Goal: Task Accomplishment & Management: Use online tool/utility

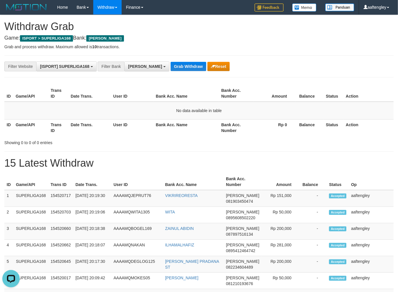
drag, startPoint x: 160, startPoint y: 56, endPoint x: 160, endPoint y: 59, distance: 3.8
click at [160, 56] on hr at bounding box center [198, 56] width 389 height 0
click at [170, 62] on button "Grab Withdraw" at bounding box center [188, 66] width 36 height 9
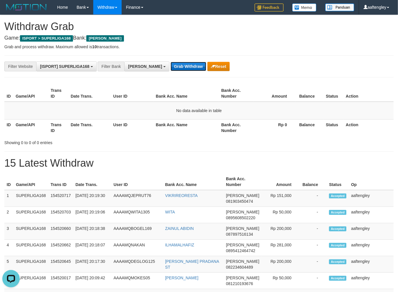
click at [170, 62] on button "Grab Withdraw" at bounding box center [188, 66] width 36 height 9
click at [170, 64] on button "Grab Withdraw" at bounding box center [188, 66] width 36 height 9
drag, startPoint x: 158, startPoint y: 66, endPoint x: 160, endPoint y: 70, distance: 4.7
click at [170, 68] on button "Grab Withdraw" at bounding box center [188, 66] width 36 height 9
click at [170, 70] on button "Grab Withdraw" at bounding box center [188, 66] width 36 height 9
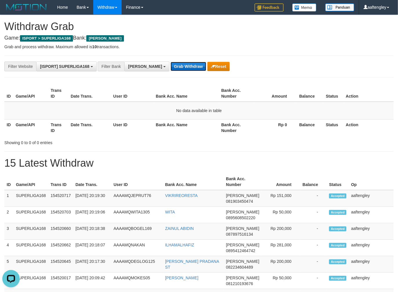
click at [170, 69] on button "Grab Withdraw" at bounding box center [188, 66] width 36 height 9
click at [170, 67] on button "Grab Withdraw" at bounding box center [188, 66] width 36 height 9
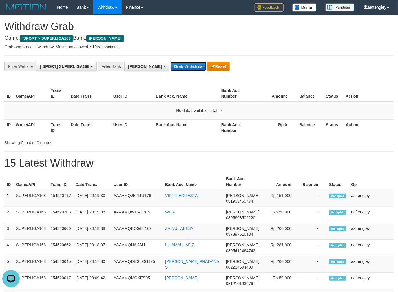
click at [170, 67] on button "Grab Withdraw" at bounding box center [188, 66] width 36 height 9
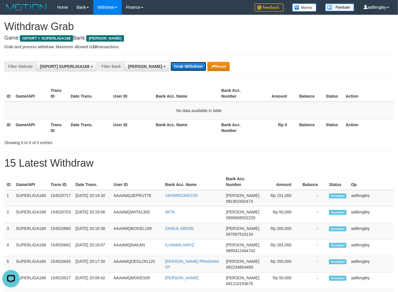
click at [170, 67] on button "Grab Withdraw" at bounding box center [188, 66] width 36 height 9
click at [170, 68] on button "Grab Withdraw" at bounding box center [188, 66] width 36 height 9
click at [170, 65] on button "Grab Withdraw" at bounding box center [188, 66] width 36 height 9
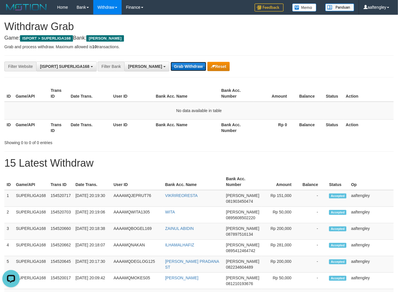
click at [170, 65] on button "Grab Withdraw" at bounding box center [188, 66] width 36 height 9
click at [170, 66] on button "Grab Withdraw" at bounding box center [188, 66] width 36 height 9
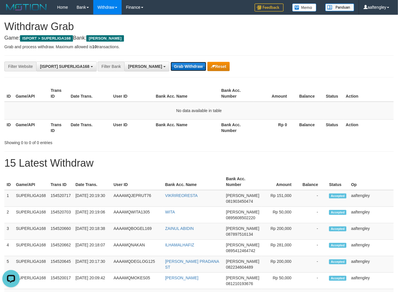
click at [170, 66] on button "Grab Withdraw" at bounding box center [188, 66] width 36 height 9
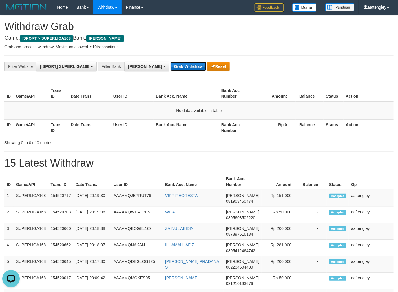
click at [170, 66] on button "Grab Withdraw" at bounding box center [188, 66] width 36 height 9
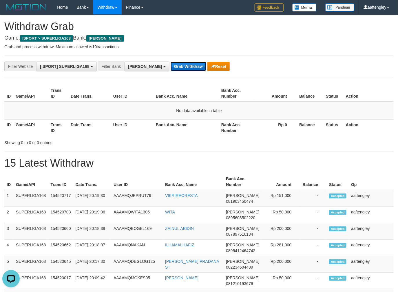
click at [170, 66] on button "Grab Withdraw" at bounding box center [188, 66] width 36 height 9
click at [170, 67] on button "Grab Withdraw" at bounding box center [188, 66] width 36 height 9
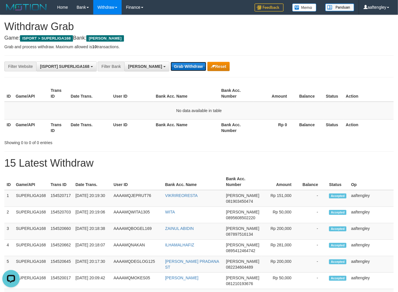
click at [170, 67] on button "Grab Withdraw" at bounding box center [188, 66] width 36 height 9
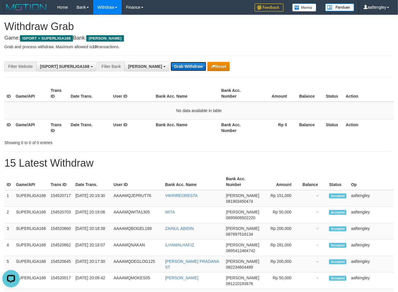
click at [170, 67] on button "Grab Withdraw" at bounding box center [188, 66] width 36 height 9
click at [170, 68] on button "Grab Withdraw" at bounding box center [188, 66] width 36 height 9
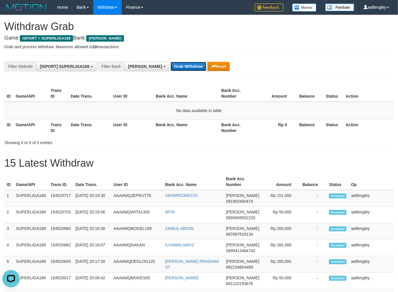
click at [170, 68] on button "Grab Withdraw" at bounding box center [188, 66] width 36 height 9
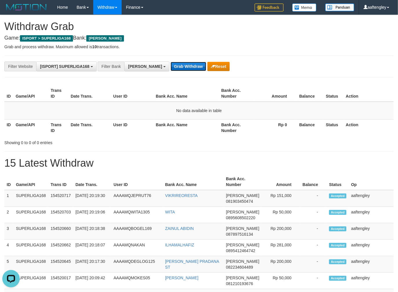
click at [170, 68] on button "Grab Withdraw" at bounding box center [188, 66] width 36 height 9
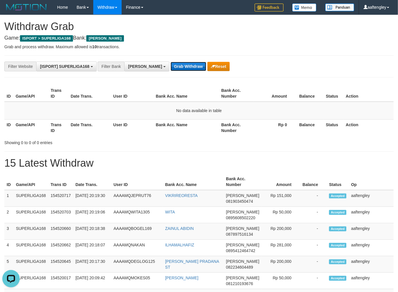
click at [170, 68] on button "Grab Withdraw" at bounding box center [188, 66] width 36 height 9
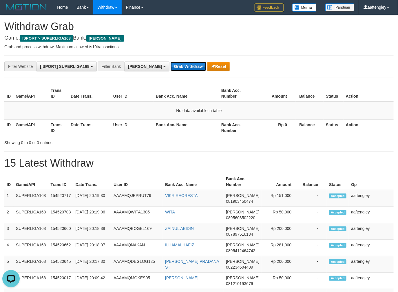
click at [170, 68] on button "Grab Withdraw" at bounding box center [188, 66] width 36 height 9
click at [170, 69] on button "Grab Withdraw" at bounding box center [188, 66] width 36 height 9
click at [170, 70] on button "Grab Withdraw" at bounding box center [188, 66] width 36 height 9
click at [170, 71] on button "Grab Withdraw" at bounding box center [188, 66] width 36 height 9
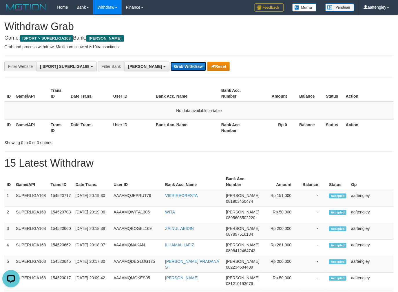
click at [170, 68] on button "Grab Withdraw" at bounding box center [188, 66] width 36 height 9
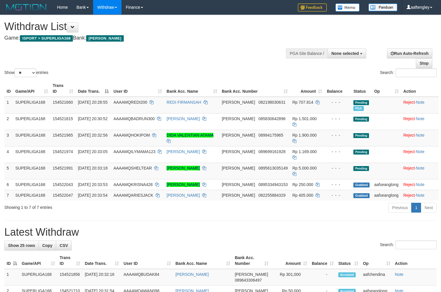
select select
select select "**"
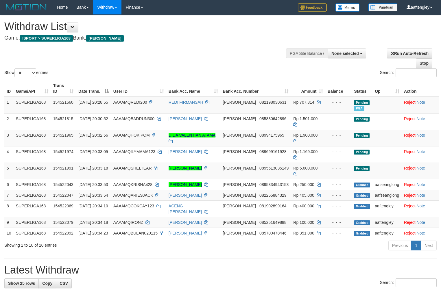
select select
select select "**"
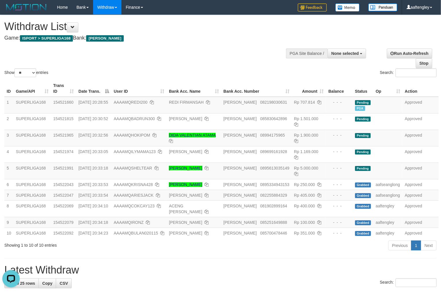
click at [155, 82] on th "User ID" at bounding box center [138, 88] width 55 height 16
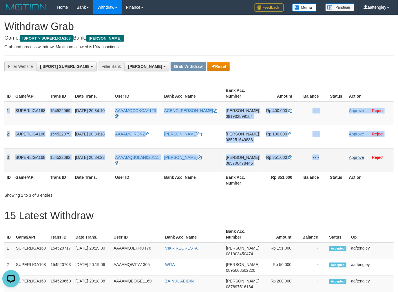
drag, startPoint x: 7, startPoint y: 103, endPoint x: 347, endPoint y: 155, distance: 344.5
click at [348, 155] on tbody "1 SUPERLIGA168 154522069 01/09/2025 20:34:10 AAAAMQCOKCAY123 ACENG SETIAJI DANA…" at bounding box center [198, 137] width 389 height 71
copy tbody "1 SUPERLIGA168 154522069 01/09/2025 20:34:10 AAAAMQCOKCAY123 ACENG SETIAJI DANA…"
copy td "20:19"
drag, startPoint x: 85, startPoint y: 253, endPoint x: 76, endPoint y: 255, distance: 9.8
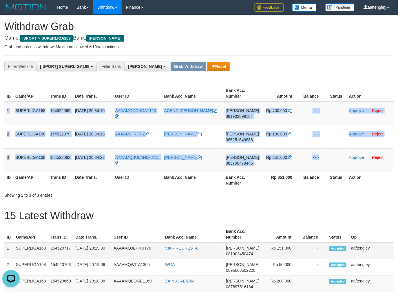
click at [76, 255] on td "[DATE] 20:19:30" at bounding box center [92, 251] width 38 height 17
copy tbody "1 SUPERLIGA168 154522069 01/09/2025 20:34:10 AAAAMQCOKCAY123 ACENG SETIAJI DANA…"
drag, startPoint x: 7, startPoint y: 107, endPoint x: 387, endPoint y: 159, distance: 383.6
click at [387, 159] on tbody "1 SUPERLIGA168 154522069 01/09/2025 20:34:10 AAAAMQCOKCAY123 ACENG SETIAJI DANA…" at bounding box center [198, 137] width 389 height 71
click at [308, 71] on div "**********" at bounding box center [165, 67] width 331 height 10
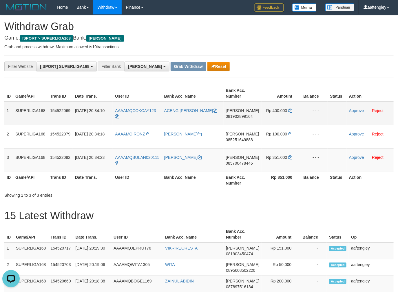
click at [238, 123] on td "DANA 081902899164" at bounding box center [242, 114] width 38 height 24
copy span "081902899164"
click at [238, 123] on td "DANA 081902899164" at bounding box center [242, 114] width 38 height 24
drag, startPoint x: 296, startPoint y: 88, endPoint x: 291, endPoint y: 116, distance: 28.8
click at [295, 88] on th "Amount" at bounding box center [281, 93] width 40 height 16
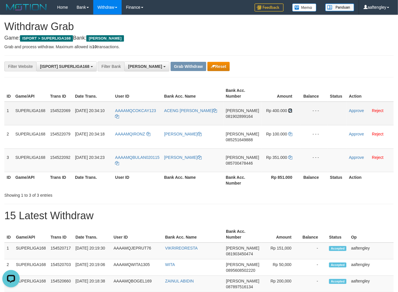
click at [288, 111] on icon at bounding box center [290, 111] width 4 height 4
click at [288, 110] on icon at bounding box center [290, 111] width 4 height 4
drag, startPoint x: 288, startPoint y: 110, endPoint x: 288, endPoint y: 106, distance: 3.5
click at [288, 109] on icon at bounding box center [290, 111] width 4 height 4
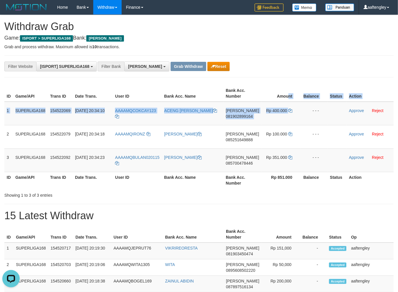
drag, startPoint x: 287, startPoint y: 102, endPoint x: 323, endPoint y: 73, distance: 47.1
click at [293, 90] on table "ID Game/API Trans ID Date Trans. User ID Bank Acc. Name Bank Acc. Number Amount…" at bounding box center [198, 136] width 389 height 103
click at [158, 106] on td "AAAAMQCOKCAY123" at bounding box center [137, 114] width 49 height 24
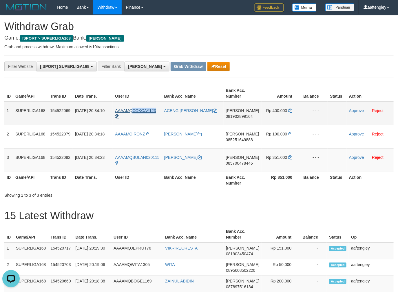
drag, startPoint x: 157, startPoint y: 103, endPoint x: 135, endPoint y: 111, distance: 24.3
click at [135, 111] on td "AAAAMQCOKCAY123" at bounding box center [137, 114] width 49 height 24
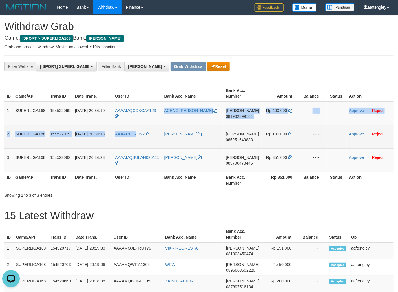
drag, startPoint x: 157, startPoint y: 125, endPoint x: 136, endPoint y: 129, distance: 21.8
click at [136, 129] on tbody "1 SUPERLIGA168 154522069 01/09/2025 20:34:10 AAAAMQCOKCAY123 ACENG SETIAJI DANA…" at bounding box center [198, 137] width 389 height 71
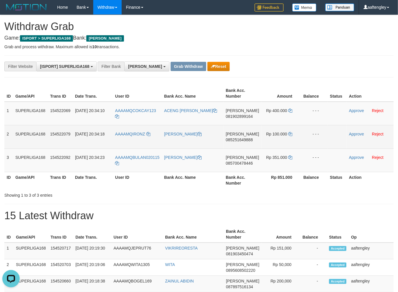
click at [155, 129] on td "AAAAMQIRONZ" at bounding box center [137, 136] width 49 height 23
copy link "ONZ"
copy link "RONZ"
copy link "IRONZ"
drag, startPoint x: 143, startPoint y: 134, endPoint x: 133, endPoint y: 130, distance: 10.6
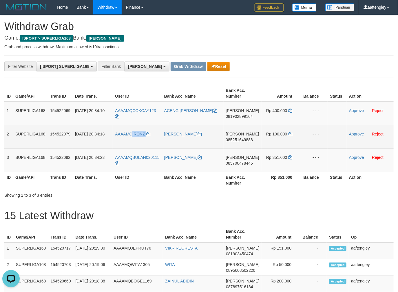
click at [133, 130] on td "AAAAMQIRONZ" at bounding box center [137, 136] width 49 height 23
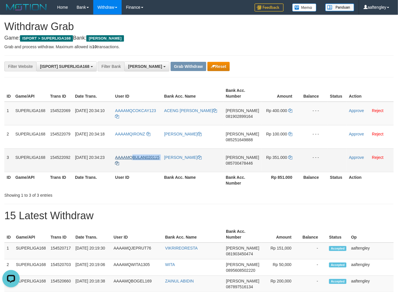
copy tr "BULAN020115"
drag, startPoint x: 164, startPoint y: 154, endPoint x: 134, endPoint y: 155, distance: 30.4
click at [134, 155] on tr "3 SUPERLIGA168 154522092 01/09/2025 20:34:23 AAAAMQBULAN020115 HANA NERAWATI DA…" at bounding box center [198, 160] width 389 height 23
click at [349, 111] on link "Approve" at bounding box center [356, 110] width 15 height 5
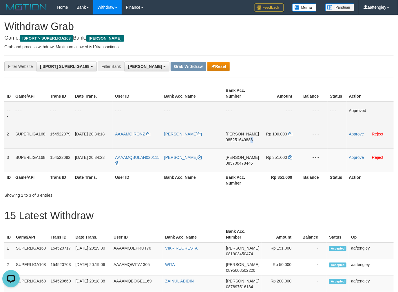
click at [253, 146] on td "DANA 085251649888" at bounding box center [242, 136] width 38 height 23
copy span "8"
click at [253, 146] on td "DANA 085251649888" at bounding box center [242, 136] width 38 height 23
click at [242, 147] on td "DANA 085251649888" at bounding box center [242, 136] width 38 height 23
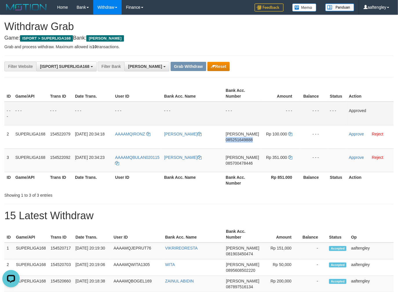
copy span "085251649888"
click at [286, 99] on th "Amount" at bounding box center [281, 93] width 40 height 16
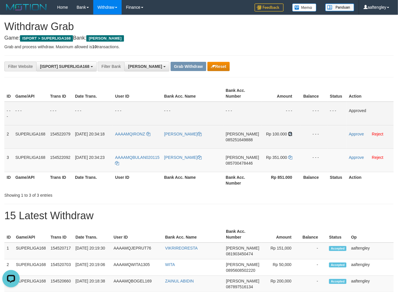
click at [288, 133] on icon at bounding box center [290, 134] width 4 height 4
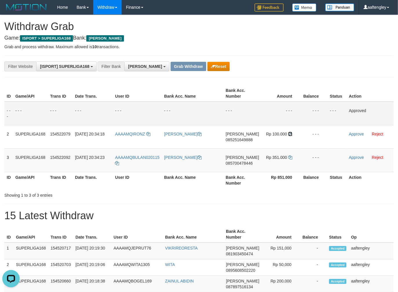
drag, startPoint x: 288, startPoint y: 133, endPoint x: 324, endPoint y: 119, distance: 39.3
click at [295, 123] on tbody "- - - - - - - - - - - - - - - - - - - - - - - - - - - - - - Approved 2 SUPERLIG…" at bounding box center [198, 137] width 389 height 71
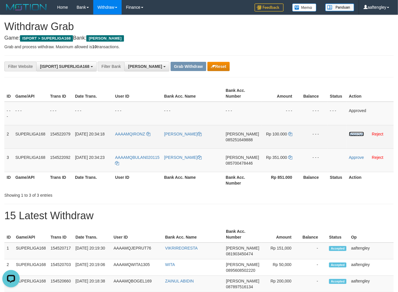
click at [349, 135] on link "Approve" at bounding box center [356, 134] width 15 height 5
click at [238, 171] on td "DANA 085700478446" at bounding box center [242, 160] width 38 height 23
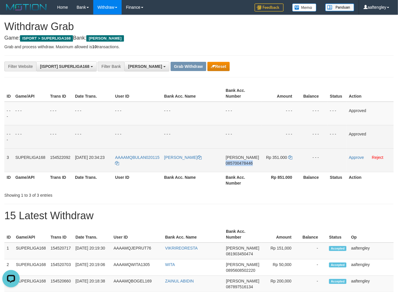
click at [238, 171] on td "DANA 085700478446" at bounding box center [242, 160] width 38 height 23
click at [324, 108] on td "- - -" at bounding box center [314, 114] width 27 height 24
click at [284, 153] on td "Rp 351.000" at bounding box center [281, 160] width 40 height 23
click at [288, 156] on icon at bounding box center [290, 158] width 4 height 4
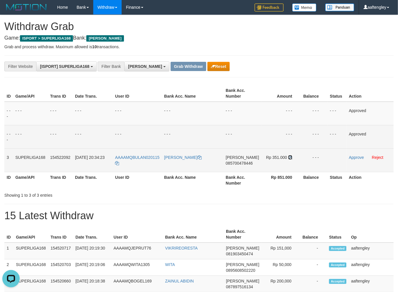
click at [288, 156] on icon at bounding box center [290, 158] width 4 height 4
click at [357, 157] on link "Approve" at bounding box center [356, 157] width 15 height 5
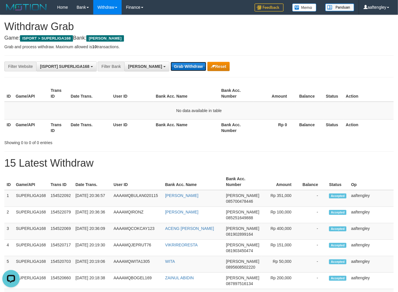
click at [170, 65] on button "Grab Withdraw" at bounding box center [188, 66] width 36 height 9
click at [170, 62] on button "Grab Withdraw" at bounding box center [188, 66] width 36 height 9
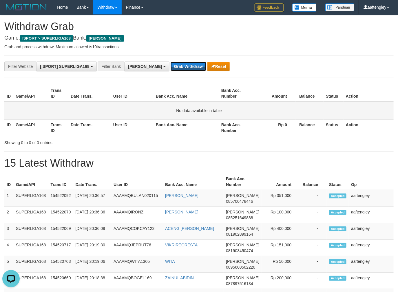
click at [170, 62] on button "Grab Withdraw" at bounding box center [188, 66] width 36 height 9
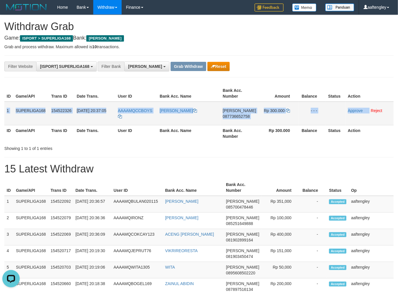
drag, startPoint x: 5, startPoint y: 104, endPoint x: 368, endPoint y: 114, distance: 362.6
click at [368, 114] on tr "1 SUPERLIGA168 154522326 01/09/2025 20:37:05 AAAAMQCCBOYS TAUFIQ HIDAYAT DANA 0…" at bounding box center [198, 114] width 389 height 24
copy tr "1 SUPERLIGA168 154522326 01/09/2025 20:37:05 AAAAMQCCBOYS TAUFIQ HIDAYAT DANA 0…"
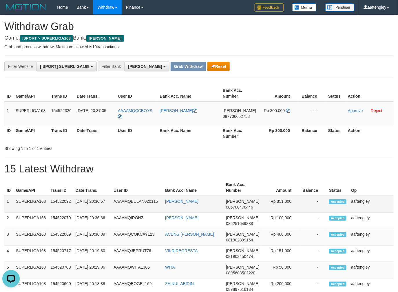
click at [213, 215] on td "[PERSON_NAME]" at bounding box center [193, 221] width 61 height 16
click at [249, 120] on td "DANA 087736652758" at bounding box center [239, 114] width 38 height 24
copy span "087736652758"
click at [249, 120] on td "DANA 087736652758" at bounding box center [239, 114] width 38 height 24
drag, startPoint x: 237, startPoint y: 151, endPoint x: 236, endPoint y: 129, distance: 21.4
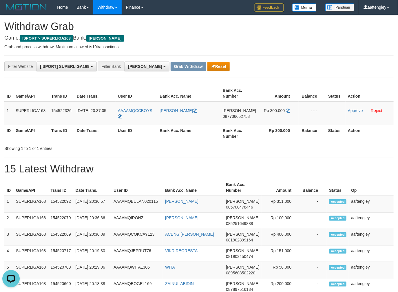
click at [236, 149] on div "Showing 1 to 1 of 1 entries" at bounding box center [199, 147] width 398 height 8
click at [238, 117] on span "087736652758" at bounding box center [235, 116] width 27 height 5
click at [238, 120] on td "DANA 087736652758" at bounding box center [239, 114] width 38 height 24
copy span "087736652758"
click at [238, 120] on td "DANA 087736652758" at bounding box center [239, 114] width 38 height 24
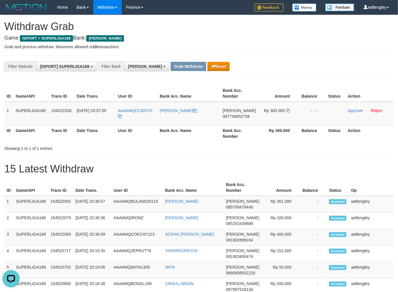
drag, startPoint x: 280, startPoint y: 165, endPoint x: 278, endPoint y: 140, distance: 25.5
click at [288, 109] on icon at bounding box center [288, 111] width 4 height 4
drag, startPoint x: 288, startPoint y: 109, endPoint x: 296, endPoint y: 105, distance: 8.8
click at [288, 108] on td "Rp 300.000" at bounding box center [278, 114] width 40 height 24
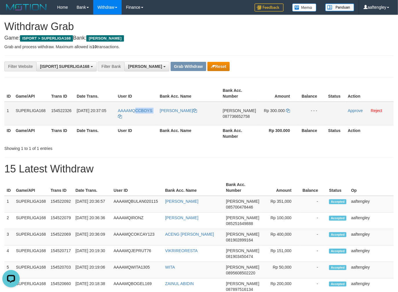
drag, startPoint x: 154, startPoint y: 105, endPoint x: 225, endPoint y: 107, distance: 70.4
click at [135, 108] on tr "1 SUPERLIGA168 154522326 01/09/2025 20:37:05 AAAAMQCCBOYS TAUFIQ HIDAYAT DANA 0…" at bounding box center [198, 114] width 389 height 24
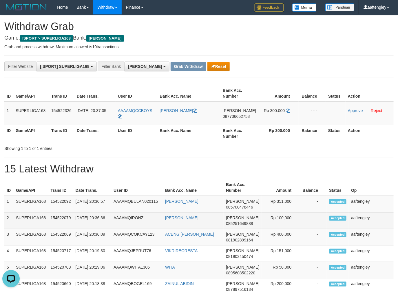
drag, startPoint x: 279, startPoint y: 153, endPoint x: 295, endPoint y: 219, distance: 67.3
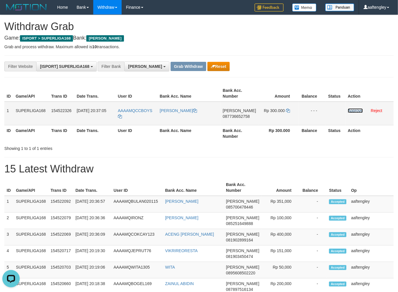
click at [347, 109] on link "Approve" at bounding box center [354, 110] width 15 height 5
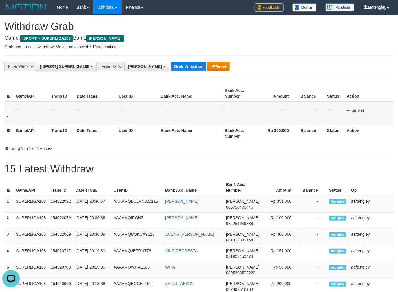
click at [157, 73] on div "**********" at bounding box center [198, 67] width 389 height 22
click at [170, 65] on button "Grab Withdraw" at bounding box center [188, 66] width 36 height 9
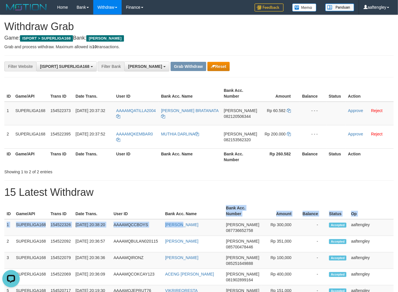
drag, startPoint x: 183, startPoint y: 224, endPoint x: 138, endPoint y: 167, distance: 72.5
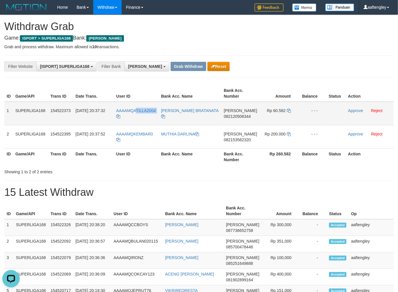
copy tr "TILLA2004"
copy tr "ATILLA2004"
drag, startPoint x: 160, startPoint y: 107, endPoint x: 135, endPoint y: 111, distance: 25.7
click at [135, 111] on tr "1 SUPERLIGA168 154522373 01/09/2025 20:37:32 AAAAMQATILLA2004 ATILLA AZMAREZA B…" at bounding box center [198, 114] width 389 height 24
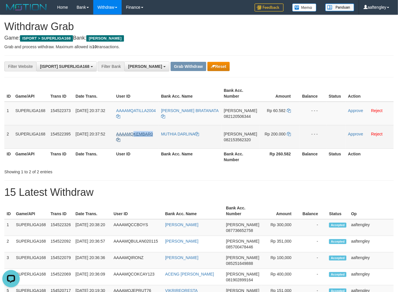
copy span "KEMBAR0"
drag, startPoint x: 156, startPoint y: 128, endPoint x: 135, endPoint y: 131, distance: 21.6
click at [135, 131] on td "AAAAMQKEMBAR0" at bounding box center [136, 136] width 45 height 23
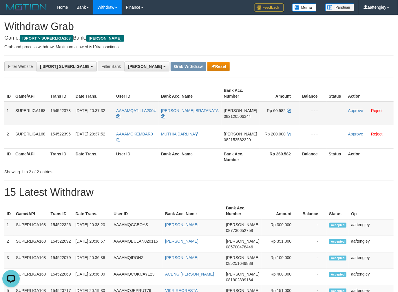
click at [230, 122] on td "DANA 082120506344" at bounding box center [240, 114] width 38 height 24
copy span "082120506344"
click at [230, 122] on td "DANA 082120506344" at bounding box center [240, 114] width 38 height 24
click at [287, 109] on icon at bounding box center [288, 111] width 4 height 4
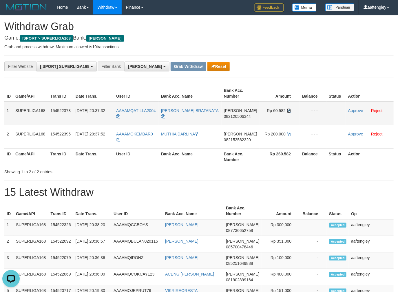
click at [287, 109] on icon at bounding box center [288, 111] width 4 height 4
drag, startPoint x: 287, startPoint y: 108, endPoint x: 398, endPoint y: 101, distance: 111.4
click at [299, 105] on tr "1 SUPERLIGA168 154522373 01/09/2025 20:37:32 AAAAMQATILLA2004 ATILLA AZMAREZA B…" at bounding box center [198, 114] width 389 height 24
drag, startPoint x: 346, startPoint y: 110, endPoint x: 223, endPoint y: 64, distance: 131.9
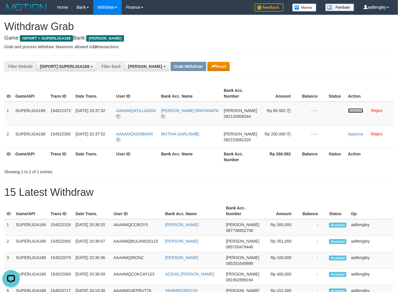
click at [348, 110] on link "Approve" at bounding box center [355, 110] width 15 height 5
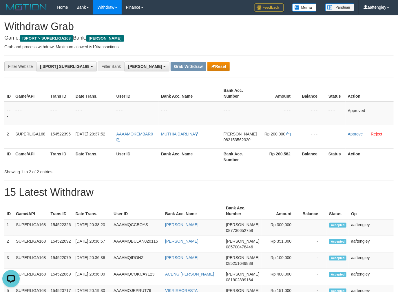
drag, startPoint x: 304, startPoint y: 66, endPoint x: 303, endPoint y: 59, distance: 7.3
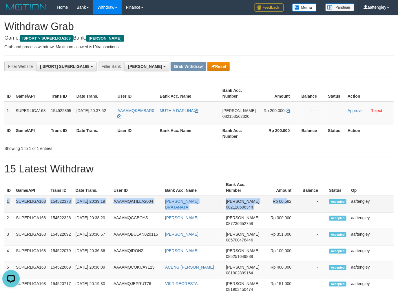
copy tr "1 SUPERLIGA168 154522373 [DATE] 20:39:19 AAAAMQATILLA2004 [PERSON_NAME] BRATANA…"
drag, startPoint x: 5, startPoint y: 197, endPoint x: 281, endPoint y: 198, distance: 276.0
click at [281, 198] on tr "1 SUPERLIGA168 154522373 [DATE] 20:39:19 AAAAMQATILLA2004 [PERSON_NAME] BRATANA…" at bounding box center [198, 204] width 389 height 17
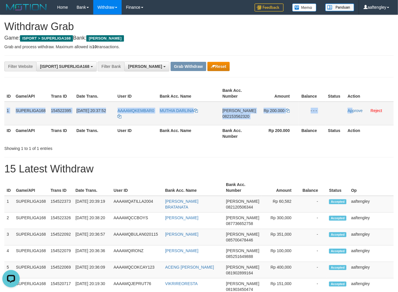
drag, startPoint x: 4, startPoint y: 105, endPoint x: 352, endPoint y: 114, distance: 347.6
click at [352, 114] on tr "1 SUPERLIGA168 154522395 [DATE] 20:37:52 AAAAMQKEMBAR0 MUTHIA [PERSON_NAME] 082…" at bounding box center [198, 114] width 389 height 24
copy tr "1 SUPERLIGA168 154522395 [DATE] 20:37:52 AAAAMQKEMBAR0 MUTHIA [PERSON_NAME] 082…"
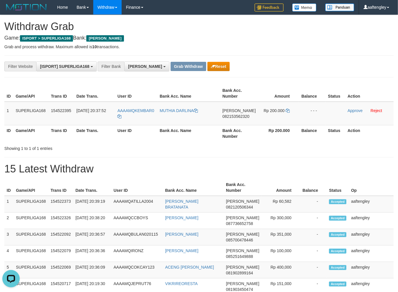
click at [227, 120] on td "DANA 082153562320" at bounding box center [239, 114] width 38 height 24
copy span "082153562320"
click at [317, 150] on div "Showing 1 to 1 of 1 entries" at bounding box center [199, 147] width 398 height 8
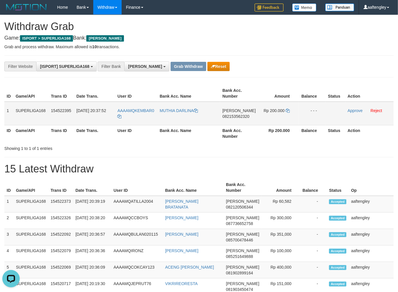
click at [287, 108] on td "Rp 200.000" at bounding box center [278, 114] width 40 height 24
click at [287, 107] on td "Rp 200.000" at bounding box center [278, 114] width 40 height 24
click at [286, 110] on icon at bounding box center [288, 111] width 4 height 4
click at [286, 109] on icon at bounding box center [288, 111] width 4 height 4
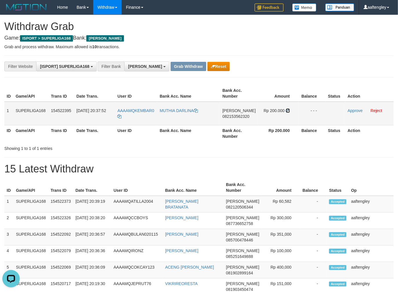
drag, startPoint x: 285, startPoint y: 109, endPoint x: 317, endPoint y: 106, distance: 31.7
click at [286, 109] on icon at bounding box center [288, 111] width 4 height 4
drag, startPoint x: 354, startPoint y: 112, endPoint x: 235, endPoint y: 69, distance: 126.6
click at [354, 112] on link "Approve" at bounding box center [354, 110] width 15 height 5
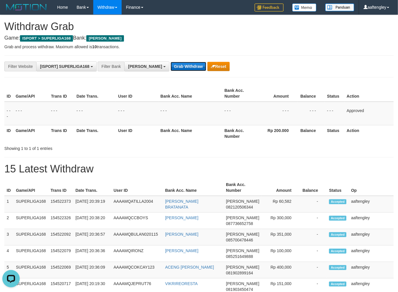
click at [170, 68] on button "Grab Withdraw" at bounding box center [188, 66] width 36 height 9
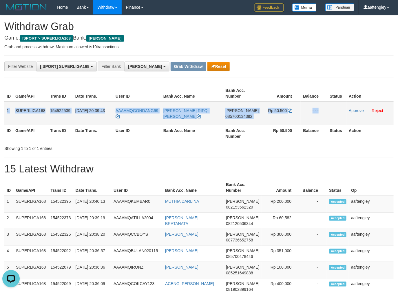
drag, startPoint x: 6, startPoint y: 106, endPoint x: 339, endPoint y: 117, distance: 332.6
click at [339, 117] on tr "1 SUPERLIGA168 154522539 [DATE] 20:39:43 AAAAMQGONDANG99 [PERSON_NAME] RIFQI AL…" at bounding box center [198, 114] width 389 height 24
copy tr "1 SUPERLIGA168 154522539 [DATE] 20:39:43 AAAAMQGONDANG99 [PERSON_NAME] AL [PERS…"
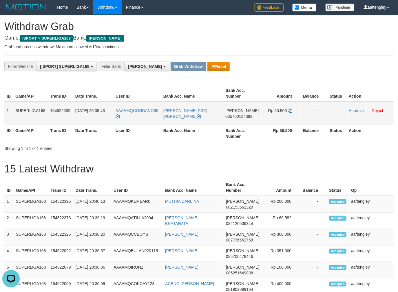
drag, startPoint x: 211, startPoint y: 143, endPoint x: 183, endPoint y: 117, distance: 39.1
copy span "ONDANG99"
copy span "GONDANG99"
drag, startPoint x: 159, startPoint y: 103, endPoint x: 135, endPoint y: 104, distance: 24.6
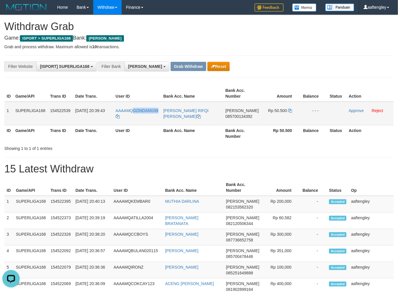
click at [134, 107] on td "AAAAMQGONDANG99" at bounding box center [137, 114] width 48 height 24
click at [246, 122] on td "[PERSON_NAME] 085700134392" at bounding box center [242, 114] width 38 height 24
copy span "085700134392"
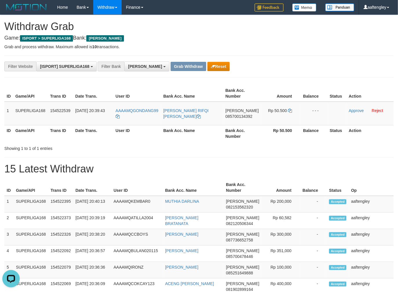
click at [275, 138] on th "Rp 50.500" at bounding box center [281, 133] width 40 height 16
click at [288, 109] on icon at bounding box center [290, 111] width 4 height 4
click at [350, 111] on link "Approve" at bounding box center [355, 110] width 15 height 5
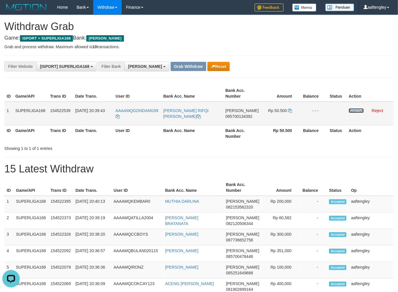
click at [349, 110] on link "Approve" at bounding box center [355, 110] width 15 height 5
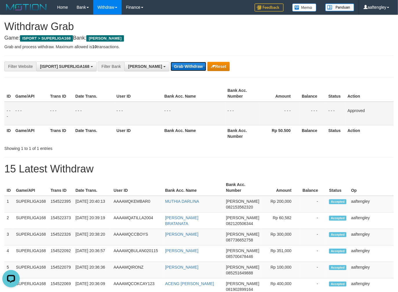
click at [170, 70] on button "Grab Withdraw" at bounding box center [188, 66] width 36 height 9
drag, startPoint x: 168, startPoint y: 70, endPoint x: 180, endPoint y: 73, distance: 12.9
click at [170, 70] on button "Grab Withdraw" at bounding box center [188, 66] width 36 height 9
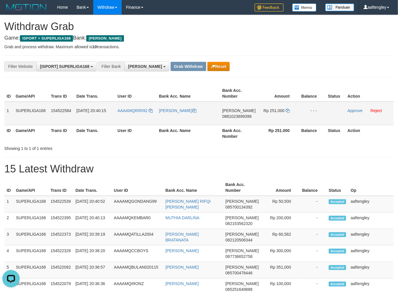
copy tr "1 SUPERLIGA168 154522584 [DATE] 20:40:15 AAAAMQRIRI92 RIRI ARYANTI [PERSON_NAME…"
drag, startPoint x: 4, startPoint y: 104, endPoint x: 321, endPoint y: 114, distance: 316.4
click at [321, 114] on tr "1 SUPERLIGA168 154522584 [DATE] 20:40:15 AAAAMQRIRI92 [PERSON_NAME] [PERSON_NAM…" at bounding box center [198, 114] width 389 height 24
copy link "RIRI92"
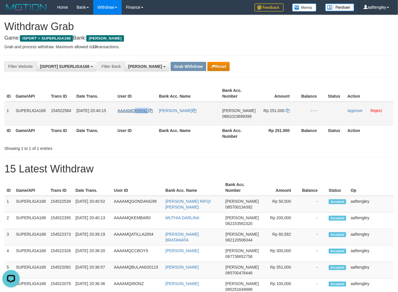
drag, startPoint x: 153, startPoint y: 105, endPoint x: 136, endPoint y: 110, distance: 17.1
click at [136, 110] on td "AAAAMQRIRI92" at bounding box center [135, 114] width 41 height 24
click at [231, 122] on td "DANA 0881023699399" at bounding box center [239, 114] width 38 height 24
copy span "0881023699399"
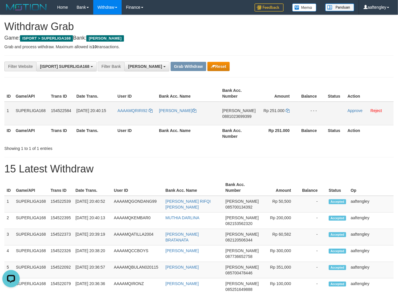
drag, startPoint x: 331, startPoint y: 114, endPoint x: 327, endPoint y: 113, distance: 3.5
click at [330, 115] on td at bounding box center [335, 114] width 20 height 24
click at [287, 110] on icon at bounding box center [287, 111] width 4 height 4
drag, startPoint x: 287, startPoint y: 109, endPoint x: 402, endPoint y: 106, distance: 114.9
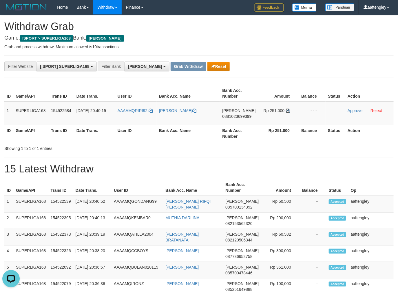
click at [294, 108] on td "Rp 251.000" at bounding box center [278, 114] width 41 height 24
click at [352, 111] on link "Approve" at bounding box center [354, 110] width 15 height 5
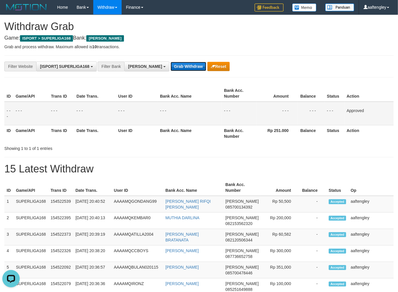
click at [173, 65] on button "Grab Withdraw" at bounding box center [188, 66] width 36 height 9
drag, startPoint x: 173, startPoint y: 65, endPoint x: 400, endPoint y: 112, distance: 231.6
click at [175, 66] on button "Grab Withdraw" at bounding box center [188, 66] width 36 height 9
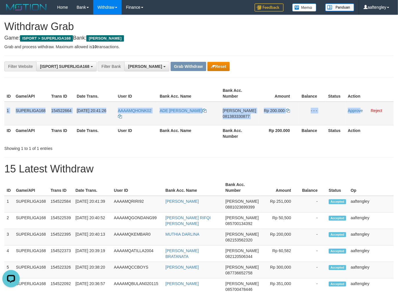
copy tr "1 SUPERLIGA168 154522664 [DATE] 20:41:26 AAAAMQHONK02 ADE ILHAM [PERSON_NAME] 0…"
drag, startPoint x: 6, startPoint y: 106, endPoint x: 359, endPoint y: 115, distance: 352.5
click at [359, 115] on tr "1 SUPERLIGA168 154522664 [DATE] 20:41:26 AAAAMQHONK02 ADE ILHAM [PERSON_NAME] 0…" at bounding box center [198, 114] width 389 height 24
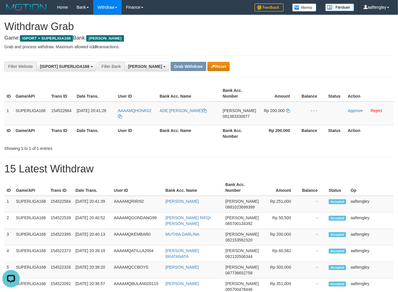
drag, startPoint x: 231, startPoint y: 151, endPoint x: 205, endPoint y: 131, distance: 32.6
click at [230, 150] on div "Showing 1 to 1 of 1 entries" at bounding box center [199, 147] width 398 height 8
copy span "HONK02"
copy span "ONK02"
copy span "HONK02"
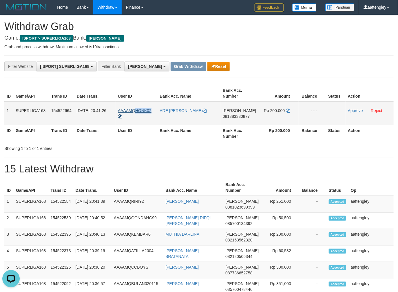
drag, startPoint x: 145, startPoint y: 101, endPoint x: 135, endPoint y: 108, distance: 11.8
click at [135, 108] on td "AAAAMQHONK02" at bounding box center [136, 114] width 42 height 24
click at [234, 124] on td "[PERSON_NAME] 081383330877" at bounding box center [239, 114] width 38 height 24
click at [233, 119] on td "[PERSON_NAME] 081383330877" at bounding box center [239, 114] width 38 height 24
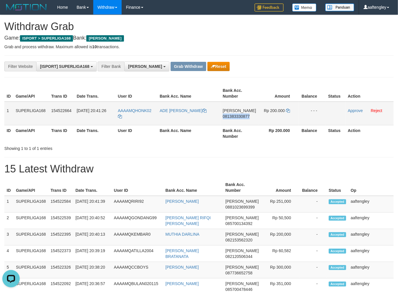
copy span "081383330877"
click at [233, 119] on td "[PERSON_NAME] 081383330877" at bounding box center [239, 114] width 38 height 24
click at [361, 145] on div "Showing 1 to 1 of 1 entries" at bounding box center [199, 147] width 398 height 8
click at [289, 109] on td "Rp 200.000" at bounding box center [278, 114] width 40 height 24
click at [287, 110] on icon at bounding box center [288, 111] width 4 height 4
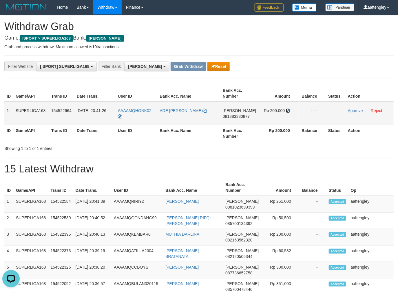
click at [287, 110] on icon at bounding box center [288, 111] width 4 height 4
drag, startPoint x: 305, startPoint y: 152, endPoint x: 326, endPoint y: 183, distance: 37.3
click at [354, 109] on link "Approve" at bounding box center [354, 110] width 15 height 5
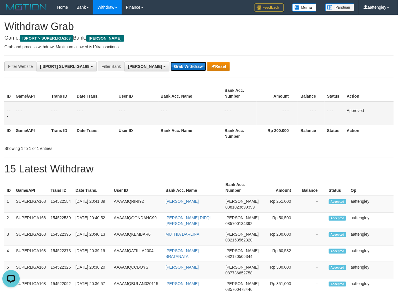
click at [175, 67] on button "Grab Withdraw" at bounding box center [188, 66] width 36 height 9
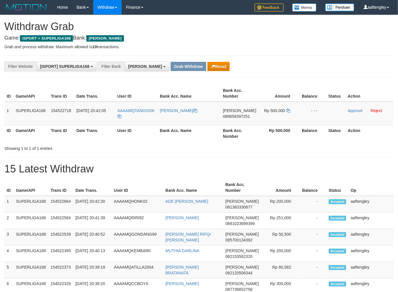
click at [345, 97] on th "Action" at bounding box center [369, 93] width 48 height 16
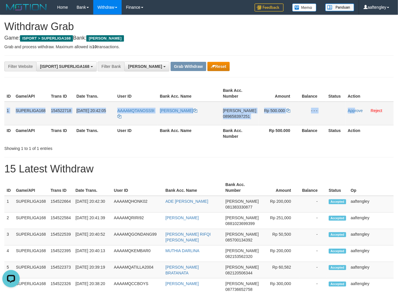
drag, startPoint x: 5, startPoint y: 106, endPoint x: 354, endPoint y: 114, distance: 348.4
click at [354, 114] on tr "1 SUPERLIGA168 154522718 01/09/2025 20:42:05 AAAAMQTANOSS9I IHWAN HIDAYAT DANA …" at bounding box center [198, 114] width 389 height 24
copy tr "1 SUPERLIGA168 154522718 01/09/2025 20:42:05 AAAAMQTANOSS9I IHWAN HIDAYAT DANA …"
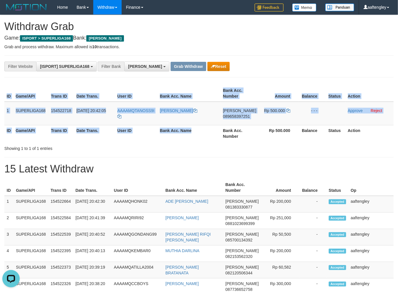
drag, startPoint x: 198, startPoint y: 141, endPoint x: 194, endPoint y: 142, distance: 3.9
click at [196, 142] on div "ID Game/API Trans ID Date Trans. User ID Bank Acc. Name Bank Acc. Number Amount…" at bounding box center [199, 114] width 398 height 60
click at [214, 120] on td "[PERSON_NAME]" at bounding box center [188, 114] width 63 height 24
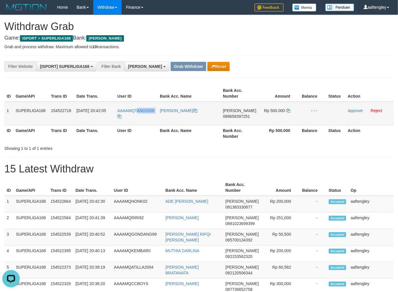
copy tr "ANOSS9I"
drag, startPoint x: 161, startPoint y: 106, endPoint x: 242, endPoint y: 93, distance: 82.9
click at [135, 105] on tr "1 SUPERLIGA168 154522718 01/09/2025 20:42:05 AAAAMQTANOSS9I IHWAN HIDAYAT DANA …" at bounding box center [198, 114] width 389 height 24
copy tr "TANOSS9I"
drag, startPoint x: 288, startPoint y: 152, endPoint x: 279, endPoint y: 154, distance: 9.9
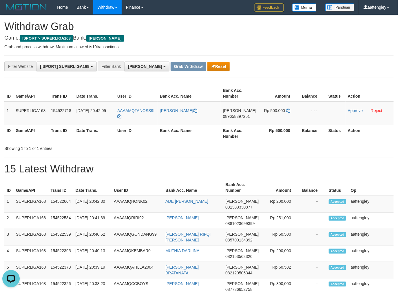
click at [230, 121] on td "DANA 089658397251" at bounding box center [239, 114] width 38 height 24
copy span "089658397251"
click at [230, 121] on td "DANA 089658397251" at bounding box center [239, 114] width 38 height 24
drag, startPoint x: 336, startPoint y: 130, endPoint x: 310, endPoint y: 133, distance: 25.6
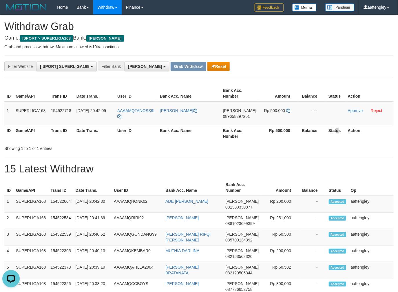
click at [334, 131] on th "Status" at bounding box center [335, 133] width 19 height 16
click at [273, 137] on th "Rp 500.000" at bounding box center [278, 133] width 40 height 16
click at [286, 109] on icon at bounding box center [288, 111] width 4 height 4
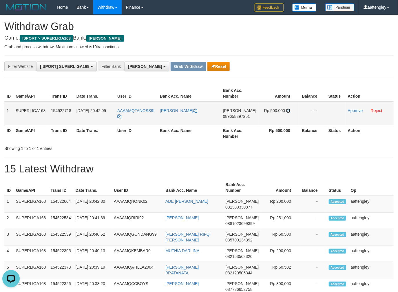
drag, startPoint x: 286, startPoint y: 109, endPoint x: 390, endPoint y: 112, distance: 104.2
click at [293, 108] on td "Rp 500.000" at bounding box center [278, 114] width 40 height 24
click at [355, 110] on link "Approve" at bounding box center [354, 110] width 15 height 5
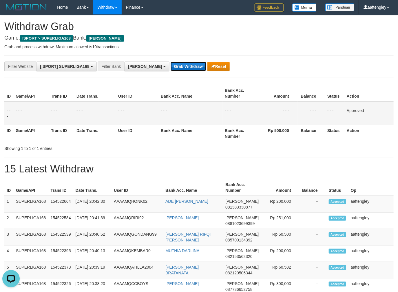
click at [172, 66] on button "Grab Withdraw" at bounding box center [188, 66] width 36 height 9
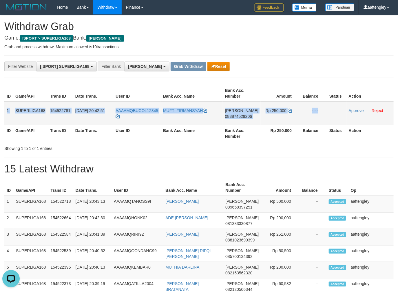
copy tr "1 SUPERLIGA168 154522781 [DATE] 20:42:51 AAAAMQBUCOL12345 MUFTI [PERSON_NAME] 0…"
drag, startPoint x: 6, startPoint y: 103, endPoint x: 325, endPoint y: 118, distance: 319.7
click at [325, 118] on tr "1 SUPERLIGA168 154522781 [DATE] 20:42:51 AAAAMQBUCOL12345 MUFTI [PERSON_NAME] 0…" at bounding box center [198, 114] width 389 height 24
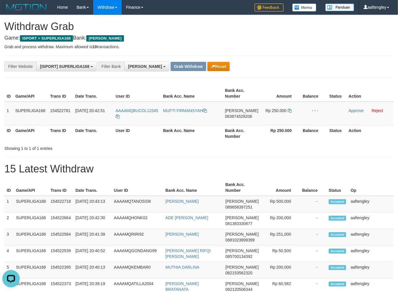
click at [189, 135] on th "Bank Acc. Name" at bounding box center [192, 133] width 62 height 16
copy tr "COL12345"
copy tr "BUCOL12345"
drag, startPoint x: 161, startPoint y: 108, endPoint x: 134, endPoint y: 106, distance: 27.8
click at [134, 106] on tr "1 SUPERLIGA168 154522781 01/09/2025 20:42:51 AAAAMQBUCOL12345 MUFTI FIRMANSYAH …" at bounding box center [198, 114] width 389 height 24
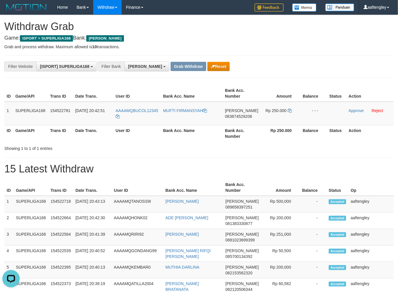
click at [264, 141] on th "Rp 250.000" at bounding box center [280, 133] width 40 height 16
click at [236, 125] on th "Bank Acc. Number" at bounding box center [241, 133] width 38 height 16
click at [237, 122] on td "DANA 083874529206" at bounding box center [241, 114] width 38 height 24
copy span "083874529206"
click at [237, 122] on td "DANA 083874529206" at bounding box center [241, 114] width 38 height 24
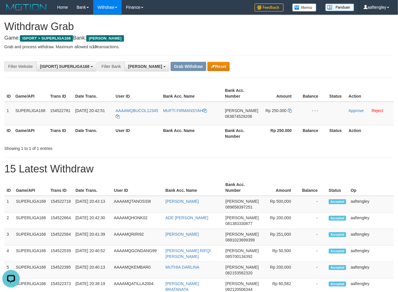
click at [299, 146] on div "Showing 1 to 1 of 1 entries" at bounding box center [199, 147] width 398 height 8
click at [287, 109] on icon at bounding box center [289, 111] width 4 height 4
drag, startPoint x: 286, startPoint y: 108, endPoint x: 382, endPoint y: 106, distance: 95.5
click at [288, 108] on td "Rp 250.000" at bounding box center [280, 114] width 40 height 24
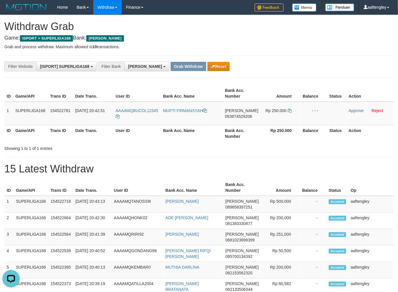
drag, startPoint x: 224, startPoint y: 163, endPoint x: 233, endPoint y: 164, distance: 9.3
click at [224, 163] on h1 "15 Latest Withdraw" at bounding box center [198, 169] width 389 height 12
click at [352, 111] on link "Approve" at bounding box center [355, 110] width 15 height 5
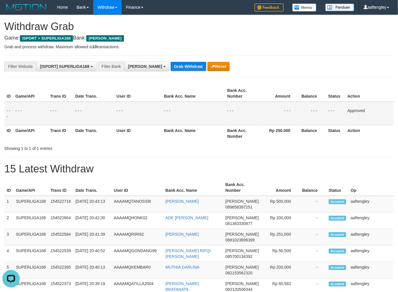
click at [164, 58] on div "**********" at bounding box center [198, 67] width 389 height 22
drag, startPoint x: 164, startPoint y: 58, endPoint x: 164, endPoint y: 67, distance: 8.7
click at [164, 65] on div "**********" at bounding box center [198, 67] width 389 height 22
click at [168, 71] on div "**********" at bounding box center [198, 67] width 389 height 22
click at [170, 68] on button "Grab Withdraw" at bounding box center [188, 66] width 36 height 9
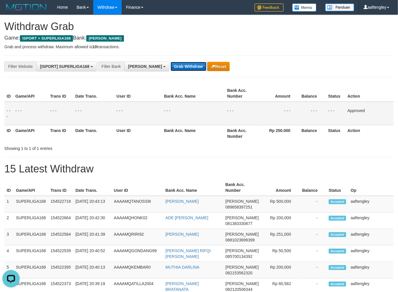
click at [170, 67] on button "Grab Withdraw" at bounding box center [188, 66] width 36 height 9
click at [170, 66] on button "Grab Withdraw" at bounding box center [188, 66] width 36 height 9
click at [170, 65] on button "Grab Withdraw" at bounding box center [188, 66] width 36 height 9
click at [170, 68] on button "Grab Withdraw" at bounding box center [188, 66] width 36 height 9
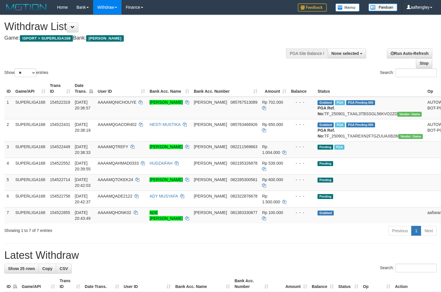
select select
select select "**"
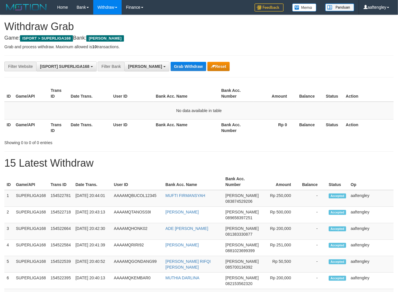
drag, startPoint x: 0, startPoint y: 0, endPoint x: 169, endPoint y: 73, distance: 184.3
click at [169, 73] on div "**********" at bounding box center [198, 67] width 389 height 22
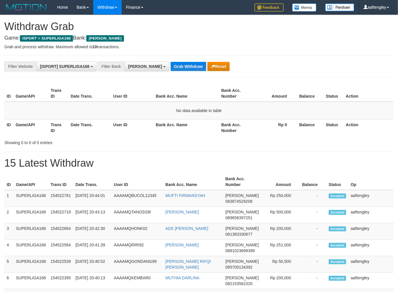
drag, startPoint x: 0, startPoint y: 0, endPoint x: 169, endPoint y: 75, distance: 184.7
click at [169, 75] on div "**********" at bounding box center [198, 67] width 389 height 22
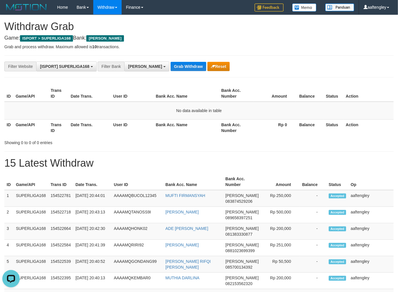
click at [169, 75] on div "**********" at bounding box center [198, 67] width 389 height 22
click at [170, 62] on button "Grab Withdraw" at bounding box center [188, 66] width 36 height 9
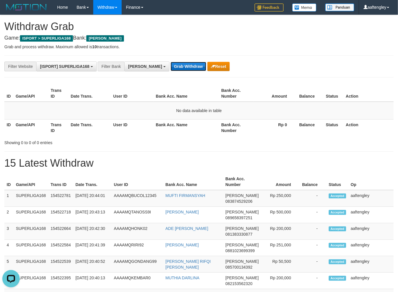
click at [170, 63] on button "Grab Withdraw" at bounding box center [188, 66] width 36 height 9
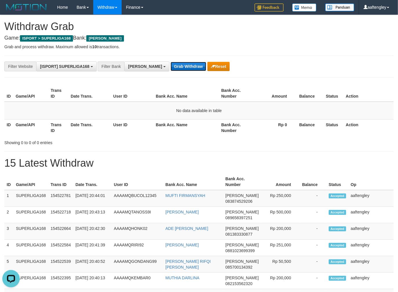
click at [170, 63] on button "Grab Withdraw" at bounding box center [188, 66] width 36 height 9
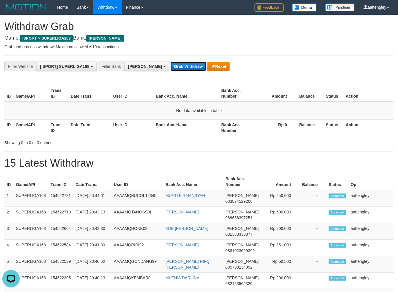
click at [170, 63] on button "Grab Withdraw" at bounding box center [188, 66] width 36 height 9
click at [170, 65] on button "Grab Withdraw" at bounding box center [188, 66] width 36 height 9
click at [170, 64] on button "Grab Withdraw" at bounding box center [188, 66] width 36 height 9
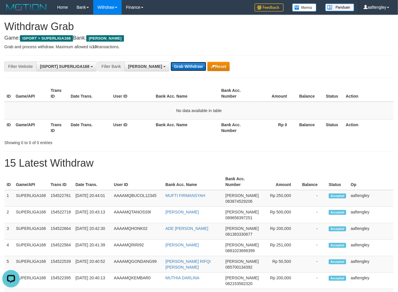
click at [170, 65] on button "Grab Withdraw" at bounding box center [188, 66] width 36 height 9
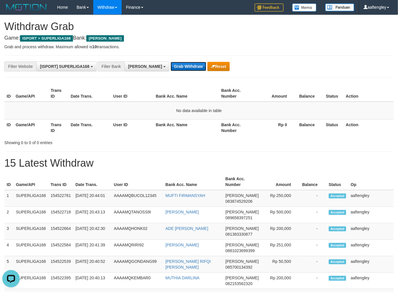
click at [170, 65] on button "Grab Withdraw" at bounding box center [188, 66] width 36 height 9
click at [170, 66] on button "Grab Withdraw" at bounding box center [188, 66] width 36 height 9
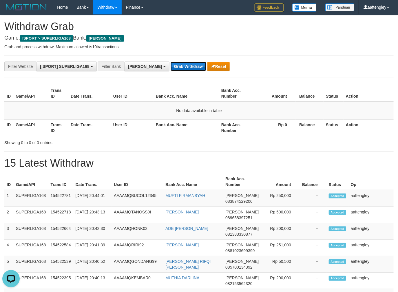
click at [170, 66] on button "Grab Withdraw" at bounding box center [188, 66] width 36 height 9
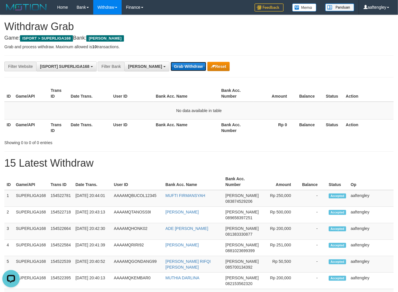
click at [170, 66] on button "Grab Withdraw" at bounding box center [188, 66] width 36 height 9
click at [170, 63] on button "Grab Withdraw" at bounding box center [188, 66] width 36 height 9
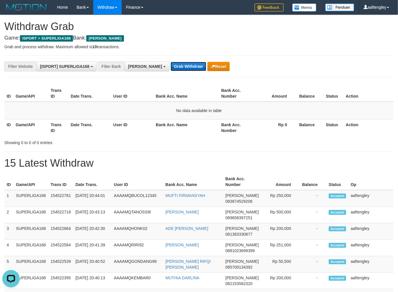
click at [170, 63] on button "Grab Withdraw" at bounding box center [188, 66] width 36 height 9
click at [170, 66] on button "Grab Withdraw" at bounding box center [188, 66] width 36 height 9
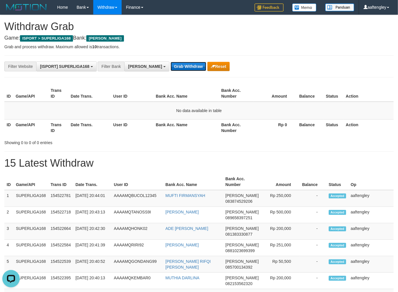
click at [170, 66] on button "Grab Withdraw" at bounding box center [188, 66] width 36 height 9
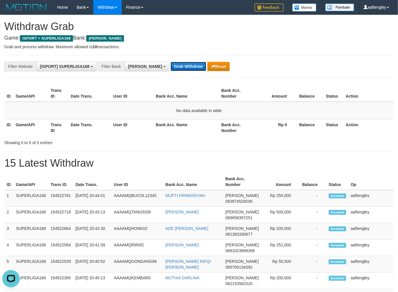
click at [170, 66] on button "Grab Withdraw" at bounding box center [188, 66] width 36 height 9
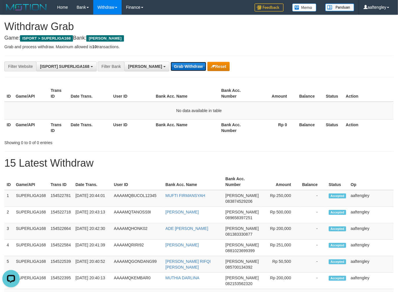
click at [170, 66] on button "Grab Withdraw" at bounding box center [188, 66] width 36 height 9
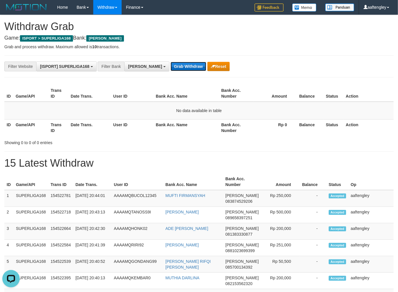
click at [170, 66] on button "Grab Withdraw" at bounding box center [188, 66] width 36 height 9
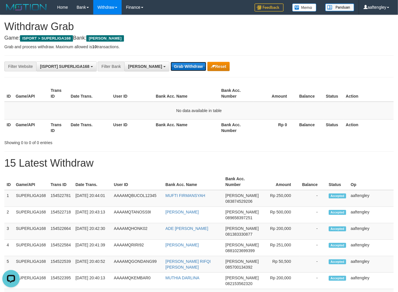
drag, startPoint x: 162, startPoint y: 68, endPoint x: 162, endPoint y: 76, distance: 7.5
click at [170, 69] on button "Grab Withdraw" at bounding box center [188, 66] width 36 height 9
click at [165, 77] on div "**********" at bounding box center [198, 67] width 389 height 22
click at [170, 63] on button "Grab Withdraw" at bounding box center [188, 66] width 36 height 9
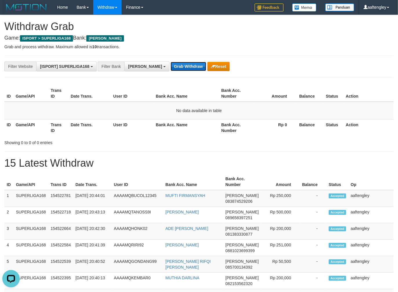
click at [170, 62] on button "Grab Withdraw" at bounding box center [188, 66] width 36 height 9
click at [170, 64] on button "Grab Withdraw" at bounding box center [188, 66] width 36 height 9
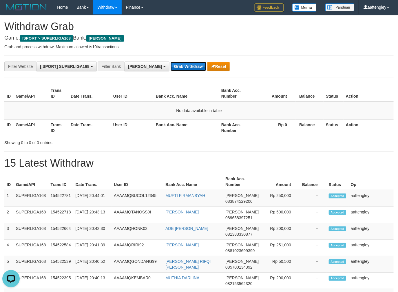
click at [170, 64] on button "Grab Withdraw" at bounding box center [188, 66] width 36 height 9
click at [170, 67] on button "Grab Withdraw" at bounding box center [188, 66] width 36 height 9
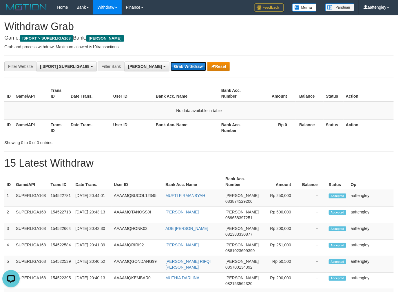
click at [170, 67] on button "Grab Withdraw" at bounding box center [188, 66] width 36 height 9
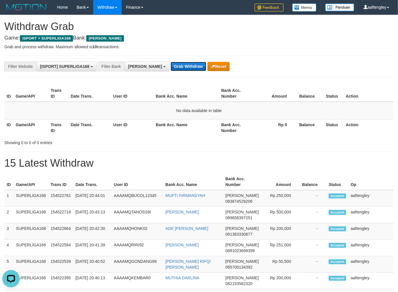
click at [170, 67] on button "Grab Withdraw" at bounding box center [188, 66] width 36 height 9
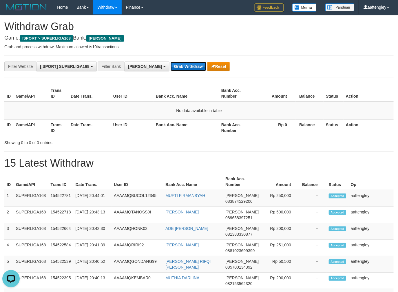
click at [170, 67] on button "Grab Withdraw" at bounding box center [188, 66] width 36 height 9
click at [171, 67] on button "Grab Withdraw" at bounding box center [188, 66] width 36 height 9
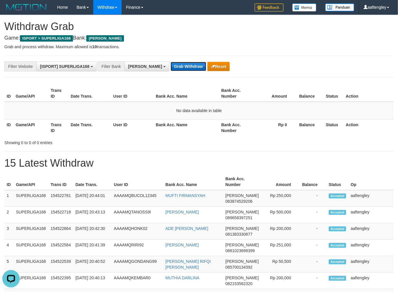
click at [171, 67] on button "Grab Withdraw" at bounding box center [188, 66] width 36 height 9
click at [171, 66] on button "Grab Withdraw" at bounding box center [188, 66] width 36 height 9
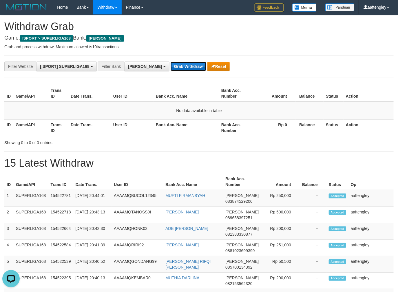
click at [171, 66] on button "Grab Withdraw" at bounding box center [188, 66] width 36 height 9
click at [170, 66] on button "Grab Withdraw" at bounding box center [188, 66] width 36 height 9
click at [170, 65] on button "Grab Withdraw" at bounding box center [188, 66] width 36 height 9
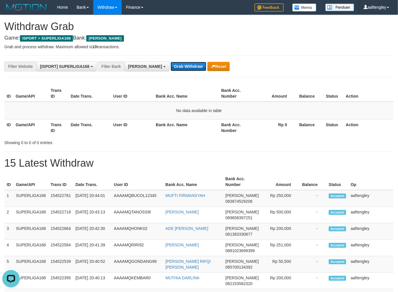
click at [170, 65] on button "Grab Withdraw" at bounding box center [188, 66] width 36 height 9
click at [171, 65] on button "Grab Withdraw" at bounding box center [188, 66] width 36 height 9
click at [171, 64] on button "Grab Withdraw" at bounding box center [188, 66] width 36 height 9
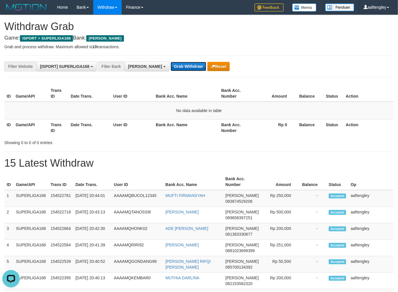
click at [171, 64] on button "Grab Withdraw" at bounding box center [188, 66] width 36 height 9
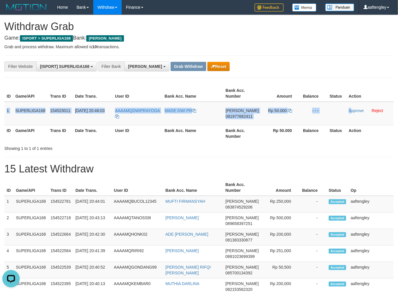
drag, startPoint x: 5, startPoint y: 108, endPoint x: 381, endPoint y: 99, distance: 376.5
click at [351, 102] on tr "1 SUPERLIGA168 154523011 [DATE] 20:46:03 AAAAMQDWIPRAYOGA MADE DWI PR [PERSON_N…" at bounding box center [198, 114] width 389 height 24
copy tr "1 SUPERLIGA168 154523011 [DATE] 20:46:03 AAAAMQDWIPRAYOGA MADE DWI PR [PERSON_N…"
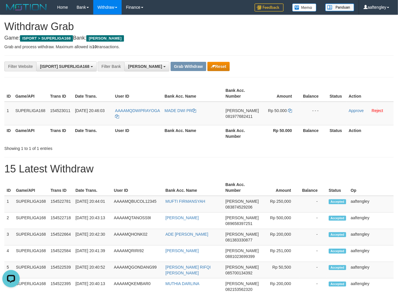
copy span "DWIPRAYOGA"
drag, startPoint x: 161, startPoint y: 107, endPoint x: 133, endPoint y: 105, distance: 27.3
click at [133, 105] on td "AAAAMQDWIPRAYOGA" at bounding box center [137, 114] width 49 height 24
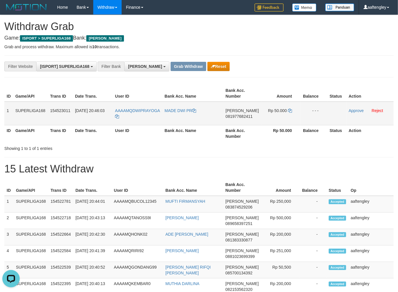
click at [243, 119] on td "[PERSON_NAME] 081977682411" at bounding box center [242, 114] width 38 height 24
copy span "081977682411"
click at [354, 146] on div "Showing 1 to 1 of 1 entries" at bounding box center [199, 147] width 398 height 8
click at [288, 107] on td "Rp 50.000" at bounding box center [280, 114] width 39 height 24
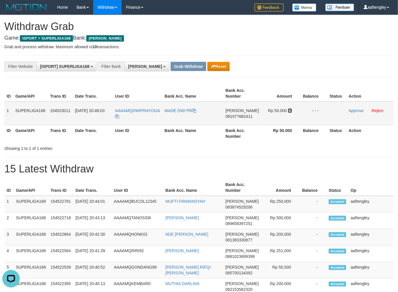
click at [288, 109] on icon at bounding box center [290, 111] width 4 height 4
drag, startPoint x: 288, startPoint y: 109, endPoint x: 400, endPoint y: 99, distance: 112.5
click at [288, 109] on icon at bounding box center [290, 111] width 4 height 4
click at [354, 108] on link "Approve" at bounding box center [355, 110] width 15 height 5
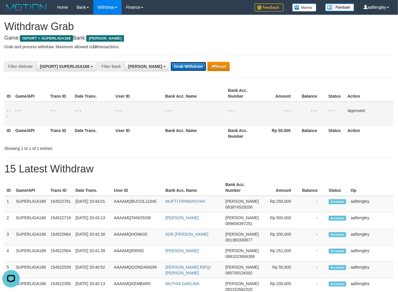
click at [173, 67] on button "Grab Withdraw" at bounding box center [188, 66] width 36 height 9
click at [172, 67] on button "Grab Withdraw" at bounding box center [188, 66] width 36 height 9
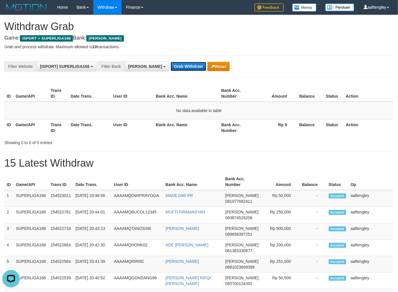
click at [170, 66] on button "Grab Withdraw" at bounding box center [188, 66] width 36 height 9
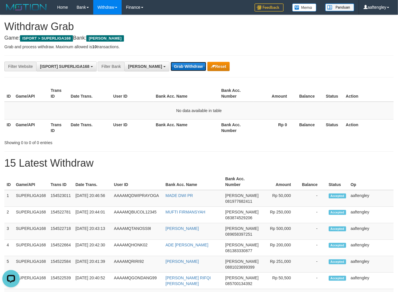
click at [170, 66] on button "Grab Withdraw" at bounding box center [188, 66] width 36 height 9
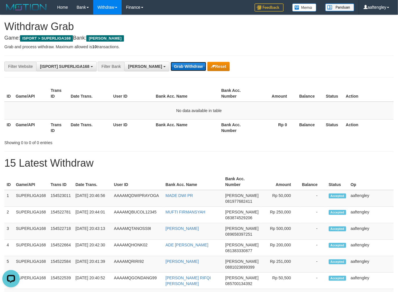
click at [170, 66] on button "Grab Withdraw" at bounding box center [188, 66] width 36 height 9
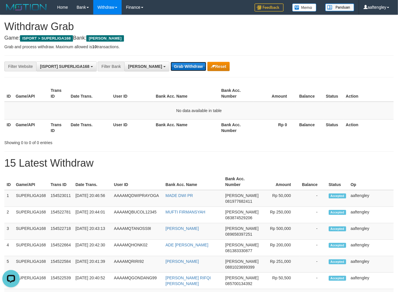
click at [170, 66] on button "Grab Withdraw" at bounding box center [188, 66] width 36 height 9
click at [170, 67] on button "Grab Withdraw" at bounding box center [188, 66] width 36 height 9
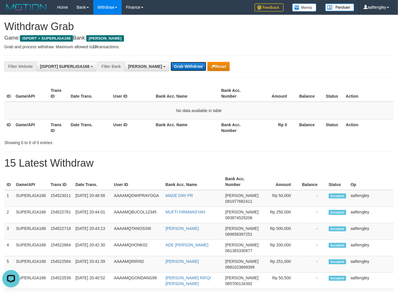
click at [170, 66] on button "Grab Withdraw" at bounding box center [188, 66] width 36 height 9
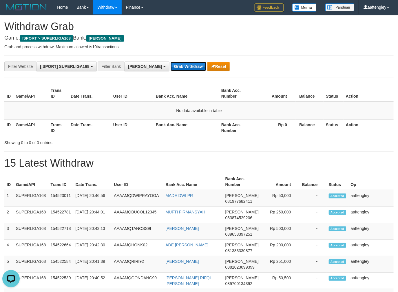
click at [170, 66] on button "Grab Withdraw" at bounding box center [188, 66] width 36 height 9
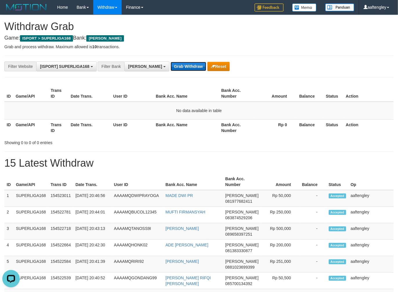
click at [170, 66] on button "Grab Withdraw" at bounding box center [188, 66] width 36 height 9
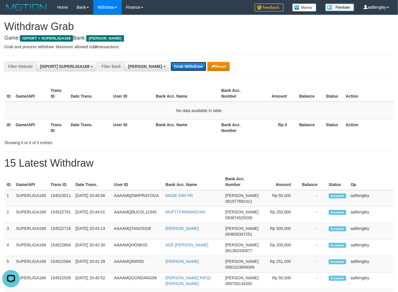
click at [170, 66] on button "Grab Withdraw" at bounding box center [188, 66] width 36 height 9
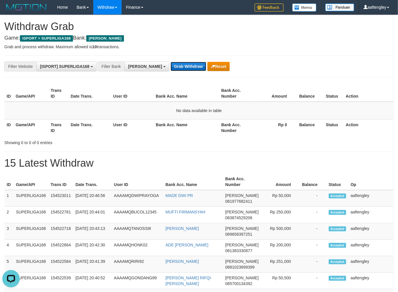
click at [170, 66] on button "Grab Withdraw" at bounding box center [188, 66] width 36 height 9
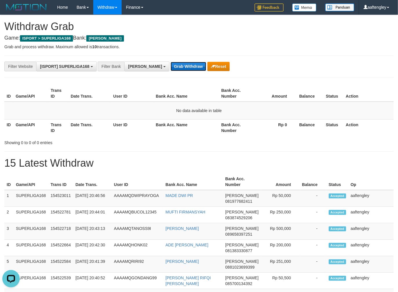
click at [170, 67] on button "Grab Withdraw" at bounding box center [188, 66] width 36 height 9
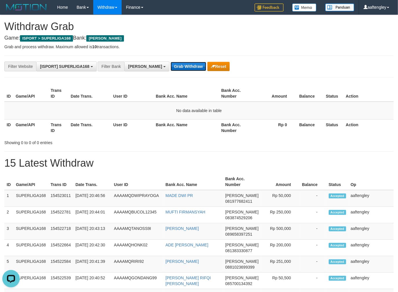
click at [170, 67] on button "Grab Withdraw" at bounding box center [188, 66] width 36 height 9
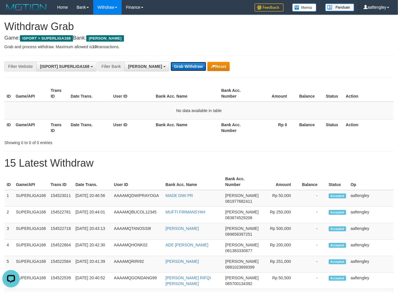
click at [170, 67] on button "Grab Withdraw" at bounding box center [188, 66] width 36 height 9
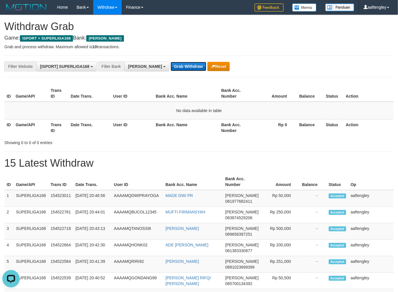
click at [170, 67] on button "Grab Withdraw" at bounding box center [188, 66] width 36 height 9
click at [170, 68] on button "Grab Withdraw" at bounding box center [188, 66] width 36 height 9
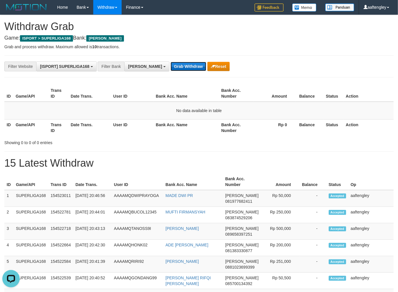
click at [170, 68] on button "Grab Withdraw" at bounding box center [188, 66] width 36 height 9
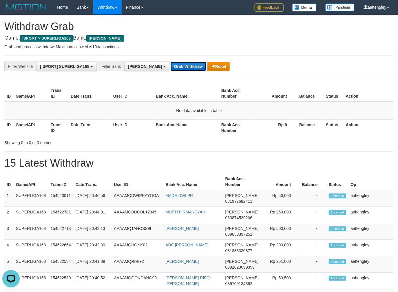
click at [170, 68] on button "Grab Withdraw" at bounding box center [188, 66] width 36 height 9
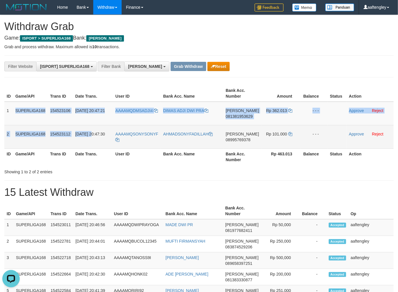
drag, startPoint x: 8, startPoint y: 105, endPoint x: 79, endPoint y: 131, distance: 75.7
click at [91, 131] on tbody "1 SUPERLIGA168 154523106 [DATE] 20:47:21 AAAAMQDMSADJI4 DIMAS ADJI DWI PRA [PER…" at bounding box center [198, 125] width 389 height 47
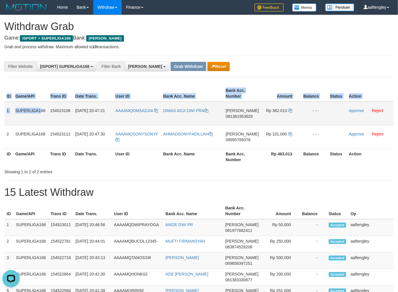
drag, startPoint x: 2, startPoint y: 103, endPoint x: 25, endPoint y: 111, distance: 24.3
click at [25, 111] on div "ID Game/API Trans ID Date Trans. User ID Bank Acc. Name Bank Acc. Number Amount…" at bounding box center [199, 125] width 398 height 83
click at [9, 111] on td "1" at bounding box center [8, 114] width 9 height 24
click at [6, 106] on td "1" at bounding box center [8, 114] width 9 height 24
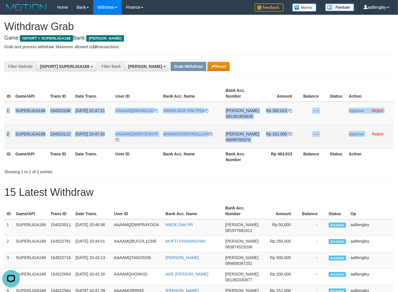
drag, startPoint x: 6, startPoint y: 106, endPoint x: 362, endPoint y: 147, distance: 358.5
click at [362, 147] on tbody "1 SUPERLIGA168 154523106 01/09/2025 20:47:21 AAAAMQDMSADJI4 DIMAS ADJI DWI PRA …" at bounding box center [198, 125] width 389 height 47
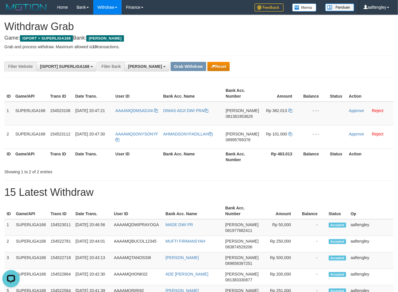
drag, startPoint x: 284, startPoint y: 51, endPoint x: 281, endPoint y: 47, distance: 4.7
copy link "DMSADJI4"
drag, startPoint x: 161, startPoint y: 105, endPoint x: 135, endPoint y: 103, distance: 26.1
click at [135, 103] on td "AAAAMQDMSADJI4" at bounding box center [137, 114] width 48 height 24
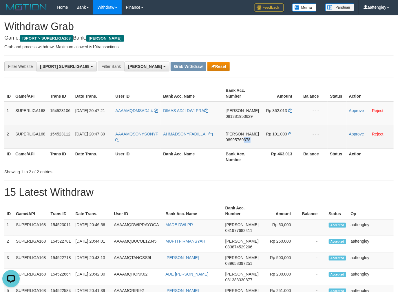
drag, startPoint x: 245, startPoint y: 147, endPoint x: 233, endPoint y: 151, distance: 12.4
click at [244, 148] on td "DANA 08995769378" at bounding box center [242, 136] width 38 height 23
copy tr "SONYSONYF"
drag, startPoint x: 163, startPoint y: 126, endPoint x: 135, endPoint y: 133, distance: 28.7
click at [135, 133] on tr "2 SUPERLIGA168 154523112 01/09/2025 20:47:30 AAAAMQSONYSONYF AHMADSONYFADILLAH …" at bounding box center [198, 136] width 389 height 23
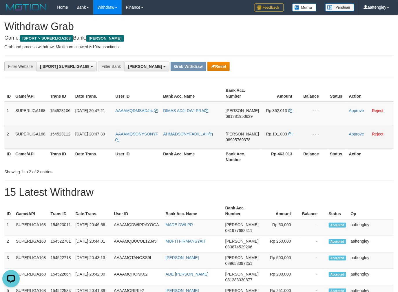
drag, startPoint x: 291, startPoint y: 145, endPoint x: 291, endPoint y: 138, distance: 6.4
click at [291, 145] on td "Rp 101.000" at bounding box center [281, 136] width 40 height 23
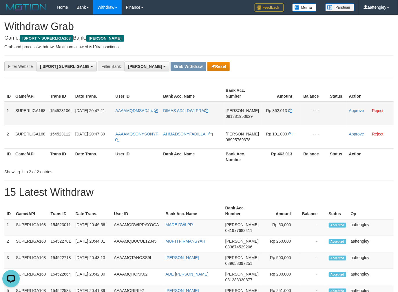
click at [240, 120] on td "DANA 081381953629" at bounding box center [242, 114] width 38 height 24
copy span "081381953629"
click at [240, 120] on td "DANA 081381953629" at bounding box center [242, 114] width 38 height 24
click at [274, 72] on div "**********" at bounding box center [198, 67] width 389 height 22
click at [288, 109] on icon at bounding box center [290, 111] width 4 height 4
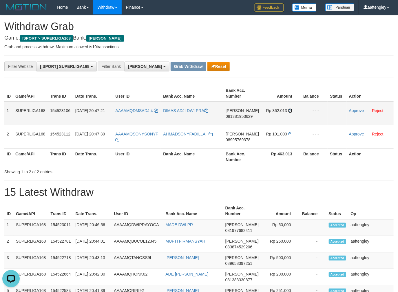
click at [288, 109] on icon at bounding box center [290, 111] width 4 height 4
drag, startPoint x: 288, startPoint y: 109, endPoint x: 297, endPoint y: 107, distance: 8.6
click at [291, 108] on td "Rp 362.013" at bounding box center [281, 114] width 40 height 24
click at [349, 109] on link "Approve" at bounding box center [356, 110] width 15 height 5
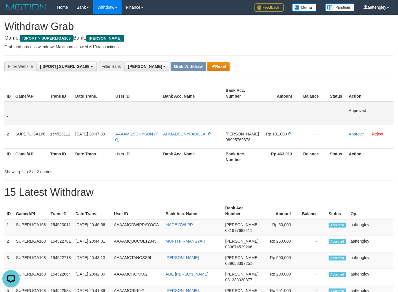
click at [248, 68] on div "**********" at bounding box center [165, 67] width 331 height 10
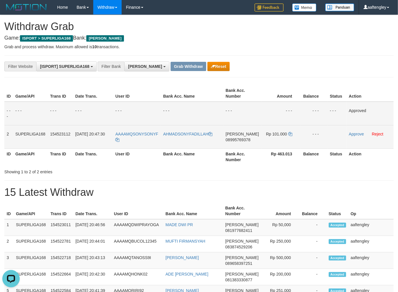
click at [232, 147] on td "DANA 08995769378" at bounding box center [242, 136] width 38 height 23
drag, startPoint x: 232, startPoint y: 147, endPoint x: 239, endPoint y: 142, distance: 8.3
click at [232, 147] on td "DANA 08995769378" at bounding box center [242, 136] width 38 height 23
copy span "08995769378"
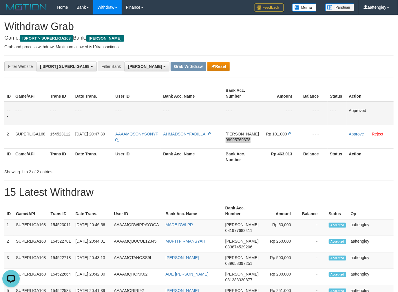
drag, startPoint x: 233, startPoint y: 179, endPoint x: 238, endPoint y: 161, distance: 18.0
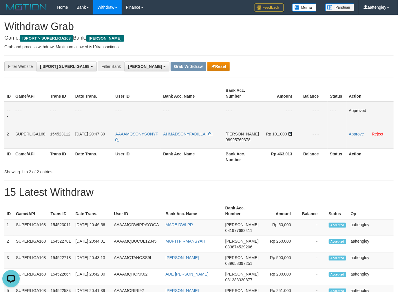
click at [289, 133] on icon at bounding box center [290, 134] width 4 height 4
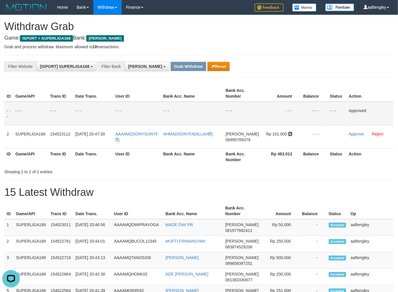
drag, startPoint x: 289, startPoint y: 133, endPoint x: 401, endPoint y: 115, distance: 113.8
click at [303, 126] on tr "2 SUPERLIGA168 154523112 01/09/2025 20:47:30 AAAAMQSONYSONYF AHMADSONYFADILLAH …" at bounding box center [198, 136] width 389 height 23
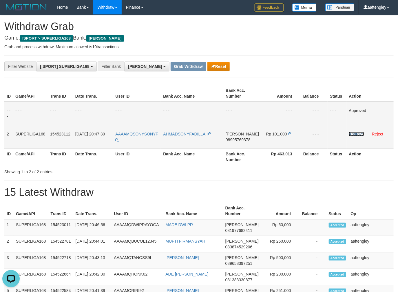
click at [348, 132] on link "Approve" at bounding box center [355, 134] width 15 height 5
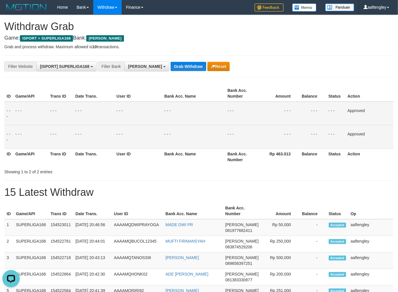
drag, startPoint x: 281, startPoint y: 48, endPoint x: 278, endPoint y: 59, distance: 11.4
click at [281, 48] on p "Grab and process withdraw. Maximum allowed is 10 transactions." at bounding box center [198, 47] width 389 height 6
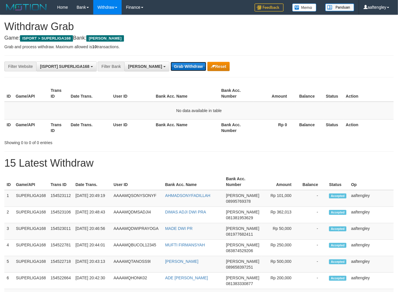
click at [171, 65] on button "Grab Withdraw" at bounding box center [188, 66] width 36 height 9
click at [170, 66] on button "Grab Withdraw" at bounding box center [188, 66] width 36 height 9
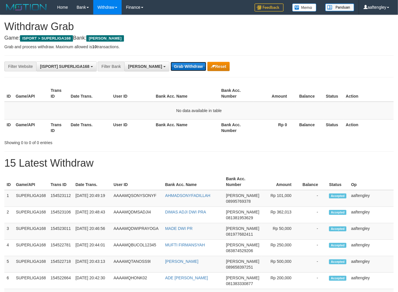
click at [170, 66] on button "Grab Withdraw" at bounding box center [188, 66] width 36 height 9
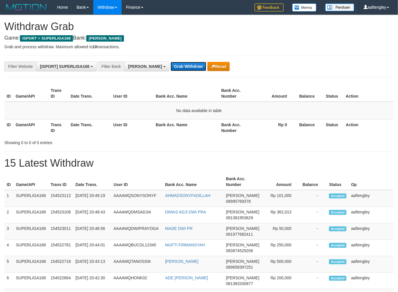
click at [170, 66] on button "Grab Withdraw" at bounding box center [188, 66] width 36 height 9
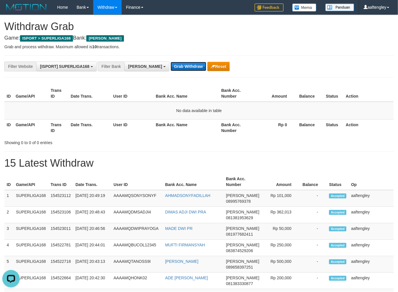
click at [170, 66] on button "Grab Withdraw" at bounding box center [188, 66] width 36 height 9
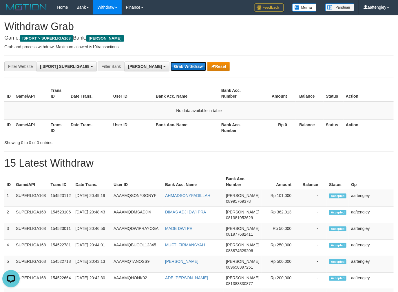
click at [170, 66] on button "Grab Withdraw" at bounding box center [188, 66] width 36 height 9
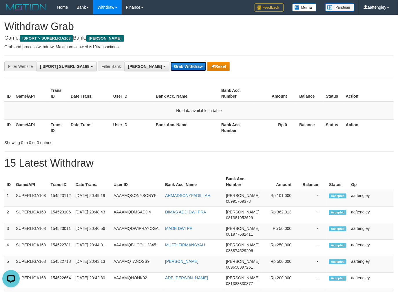
click at [170, 66] on button "Grab Withdraw" at bounding box center [188, 66] width 36 height 9
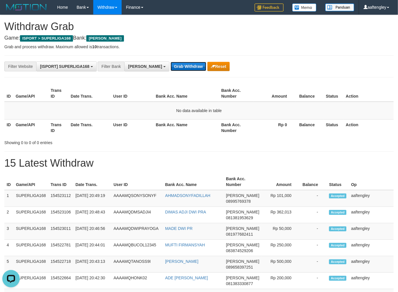
click at [170, 66] on button "Grab Withdraw" at bounding box center [188, 66] width 36 height 9
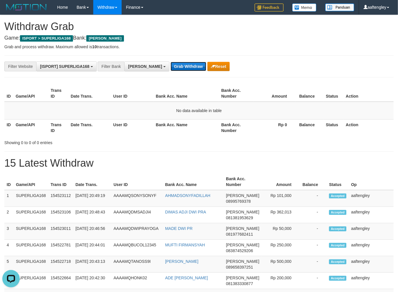
click at [170, 66] on button "Grab Withdraw" at bounding box center [188, 66] width 36 height 9
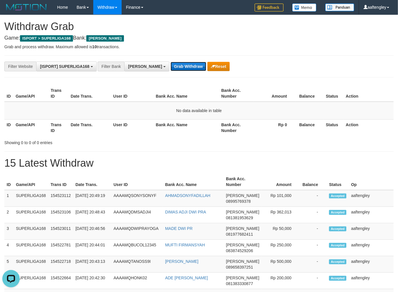
click at [170, 66] on button "Grab Withdraw" at bounding box center [188, 66] width 36 height 9
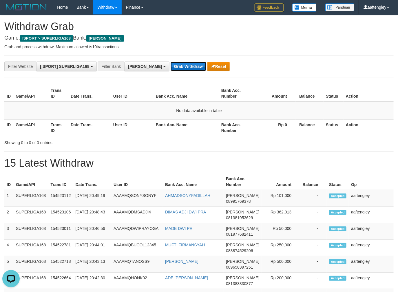
click at [170, 66] on button "Grab Withdraw" at bounding box center [188, 66] width 36 height 9
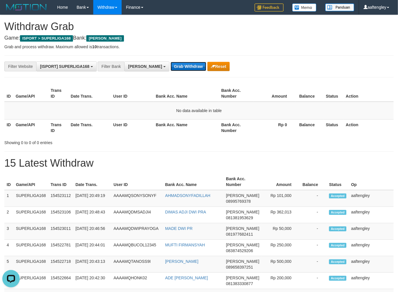
click at [170, 66] on button "Grab Withdraw" at bounding box center [188, 66] width 36 height 9
click at [170, 63] on button "Grab Withdraw" at bounding box center [188, 66] width 36 height 9
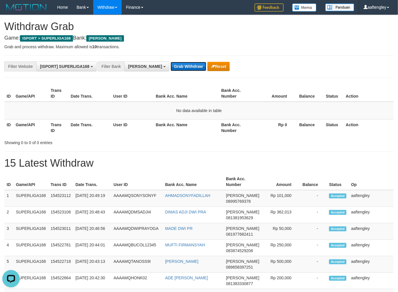
click at [170, 63] on button "Grab Withdraw" at bounding box center [188, 66] width 36 height 9
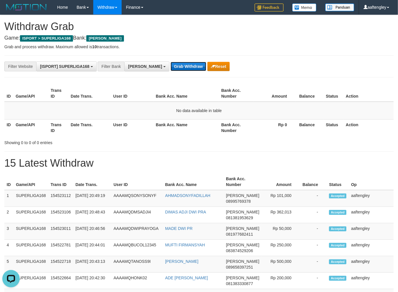
drag, startPoint x: 164, startPoint y: 64, endPoint x: 172, endPoint y: 65, distance: 7.3
click at [170, 64] on button "Grab Withdraw" at bounding box center [188, 66] width 36 height 9
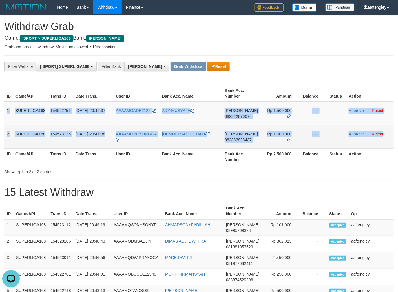
copy tbody "1 SUPERLIGA168 154522756 [DATE] 20:42:37 AAAAMQADE2122 ADY MUSYAFA [PERSON_NAME…"
drag, startPoint x: 4, startPoint y: 105, endPoint x: 387, endPoint y: 131, distance: 383.9
click at [387, 131] on tbody "1 SUPERLIGA168 154522756 [DATE] 20:42:37 AAAAMQADE2122 ADY MUSYAFA [PERSON_NAME…" at bounding box center [198, 125] width 389 height 47
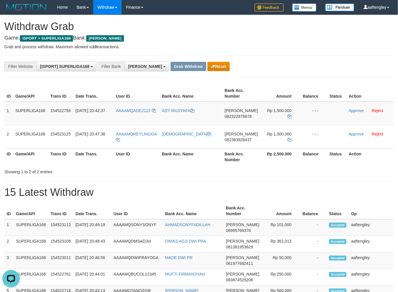
click at [243, 88] on th "Bank Acc. Number" at bounding box center [241, 93] width 38 height 16
copy tr "DE2122"
copy tr "ADE2122"
drag, startPoint x: 163, startPoint y: 105, endPoint x: 138, endPoint y: 109, distance: 24.5
click at [135, 109] on tr "1 SUPERLIGA168 154522756 [DATE] 20:42:37 AAAAMQADE2122 ADY MUSYAFA [PERSON_NAME…" at bounding box center [198, 114] width 389 height 24
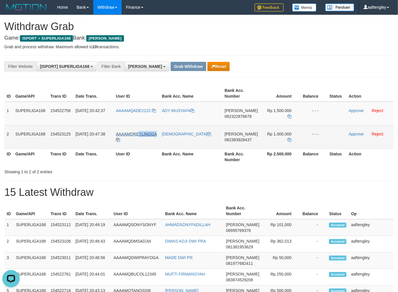
copy span "YLINGGA"
copy span "EYLINGGA"
copy span "REYLINGGA"
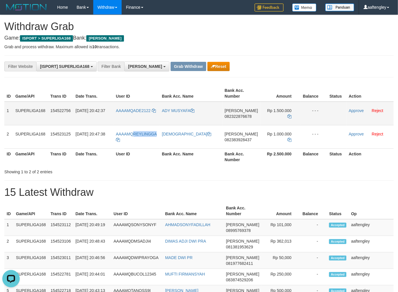
drag, startPoint x: 158, startPoint y: 126, endPoint x: 279, endPoint y: 114, distance: 122.4
click at [134, 133] on td "AAAAMQREYLINGGA" at bounding box center [136, 136] width 46 height 23
click at [232, 119] on td "DANA 082322876678" at bounding box center [241, 114] width 38 height 24
click at [233, 119] on td "DANA 082322876678" at bounding box center [241, 114] width 38 height 24
copy span "082322876678"
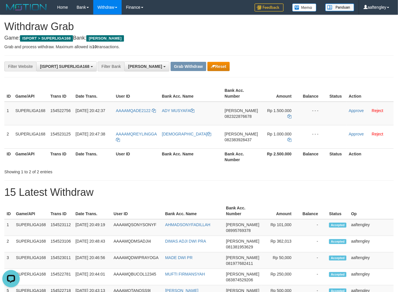
drag, startPoint x: 304, startPoint y: 64, endPoint x: 308, endPoint y: 71, distance: 7.6
click at [304, 64] on div "**********" at bounding box center [165, 67] width 331 height 10
click at [287, 115] on icon at bounding box center [289, 117] width 4 height 4
click at [288, 115] on icon at bounding box center [289, 117] width 4 height 4
drag, startPoint x: 290, startPoint y: 114, endPoint x: 341, endPoint y: 109, distance: 51.4
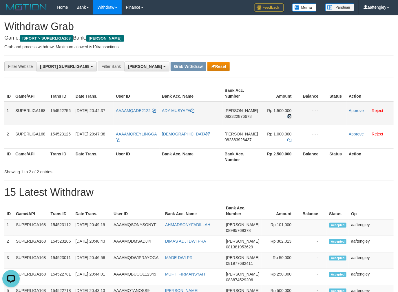
click at [294, 112] on td "Rp 1.500.000" at bounding box center [280, 114] width 40 height 24
click at [348, 109] on link "Approve" at bounding box center [355, 110] width 15 height 5
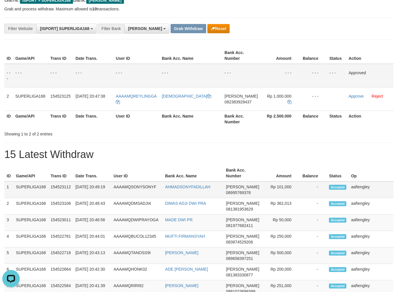
scroll to position [54, 0]
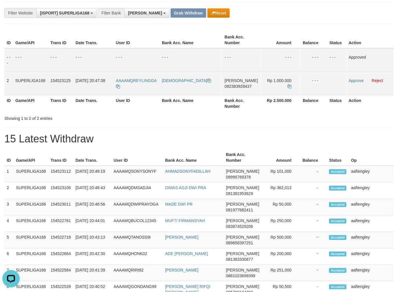
click at [233, 90] on td "DANA 082383928437" at bounding box center [241, 83] width 38 height 23
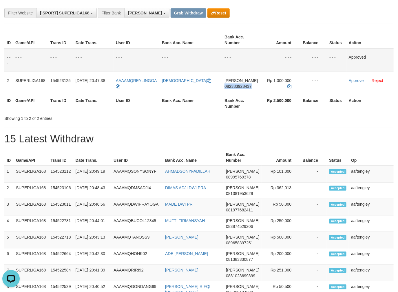
copy span "082383928437"
drag, startPoint x: 230, startPoint y: 170, endPoint x: 236, endPoint y: 166, distance: 6.7
click at [232, 169] on span "[PERSON_NAME]" at bounding box center [242, 171] width 33 height 5
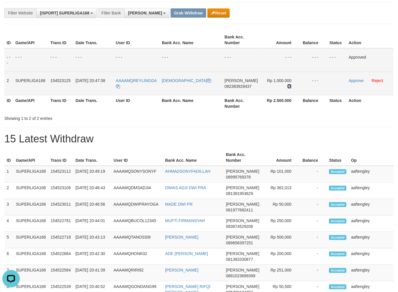
click at [287, 87] on icon at bounding box center [289, 86] width 4 height 4
click at [288, 84] on icon at bounding box center [289, 86] width 4 height 4
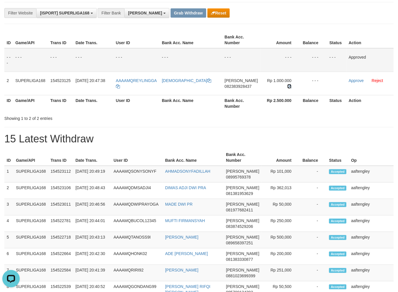
drag, startPoint x: 288, startPoint y: 84, endPoint x: 400, endPoint y: 87, distance: 112.3
click at [295, 84] on td "Rp 1.000.000" at bounding box center [280, 83] width 40 height 23
drag, startPoint x: 190, startPoint y: 148, endPoint x: 325, endPoint y: 113, distance: 139.6
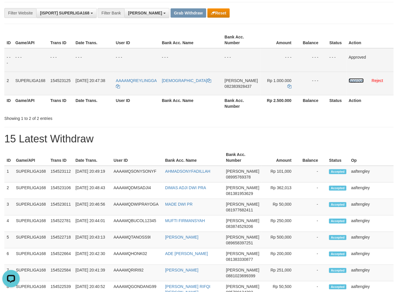
click at [352, 80] on link "Approve" at bounding box center [355, 80] width 15 height 5
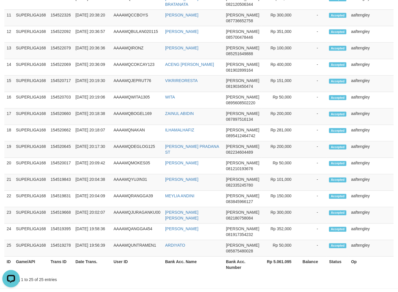
scroll to position [0, 0]
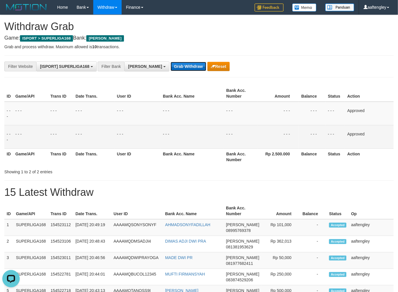
click at [179, 62] on button "Grab Withdraw" at bounding box center [188, 66] width 36 height 9
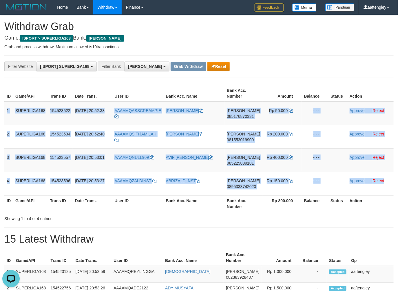
copy tbody "1 SUPERLIGA168 154523522 [DATE] 20:52:33 AAAAMQASSCREAMPIE [PERSON_NAME] 085176…"
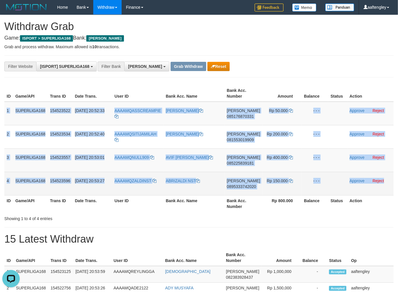
copy tbody "1 SUPERLIGA168 154523522 [DATE] 20:52:33 AAAAMQASSCREAMPIE [PERSON_NAME] 085176…"
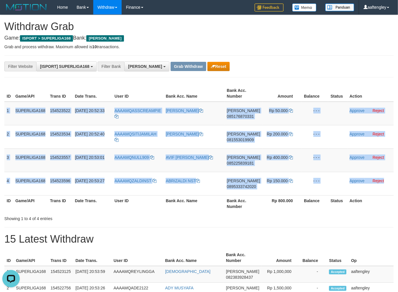
drag, startPoint x: 6, startPoint y: 105, endPoint x: 395, endPoint y: 175, distance: 395.6
click at [384, 184] on tbody "1 SUPERLIGA168 154523522 [DATE] 20:52:33 AAAAMQASSCREAMPIE [PERSON_NAME] 085176…" at bounding box center [198, 149] width 389 height 94
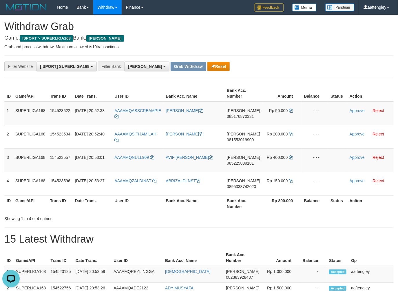
click at [163, 88] on th "User ID" at bounding box center [137, 93] width 51 height 16
copy span "ASSCREAMPIE"
drag, startPoint x: 161, startPoint y: 105, endPoint x: 132, endPoint y: 108, distance: 29.6
click at [132, 108] on td "AAAAMQASSCREAMPIE" at bounding box center [137, 114] width 51 height 24
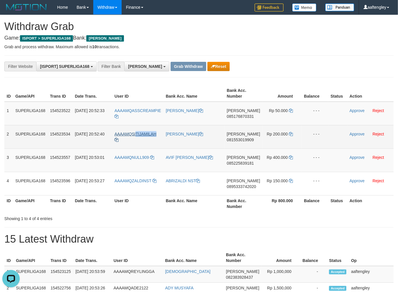
copy span "TIJAMILAH"
copy span "SITIJAMILAH"
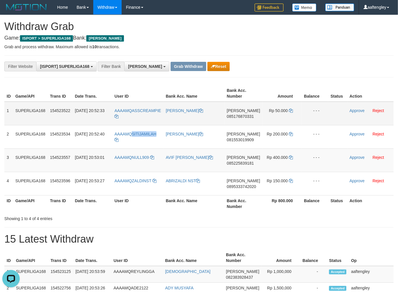
drag, startPoint x: 161, startPoint y: 130, endPoint x: 238, endPoint y: 106, distance: 81.4
click at [133, 132] on td "AAAAMQSITIJAMILAH" at bounding box center [137, 136] width 51 height 23
copy link "QNULL909"
copy link "NULL909"
copy link "ULL909"
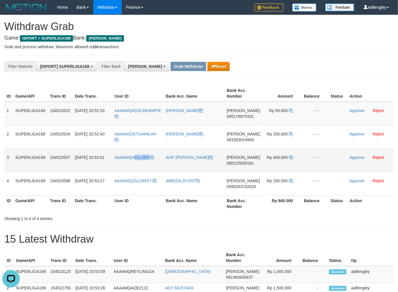
drag, startPoint x: 159, startPoint y: 155, endPoint x: 135, endPoint y: 151, distance: 24.3
click at [135, 151] on td "AAAAMQNULL909" at bounding box center [137, 160] width 51 height 23
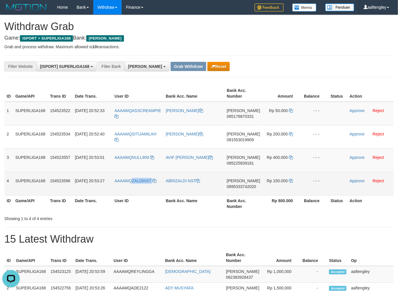
copy link "ZALDINST"
drag, startPoint x: 162, startPoint y: 175, endPoint x: 132, endPoint y: 176, distance: 30.1
click at [132, 176] on td "AAAAMQZALDINST" at bounding box center [137, 183] width 51 height 23
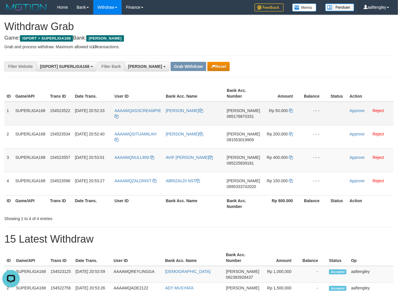
click at [244, 119] on td "[PERSON_NAME] 085176870331" at bounding box center [243, 114] width 38 height 24
copy span "085176870331"
click at [244, 119] on td "[PERSON_NAME] 085176870331" at bounding box center [243, 114] width 38 height 24
drag, startPoint x: 284, startPoint y: 54, endPoint x: 282, endPoint y: 91, distance: 37.7
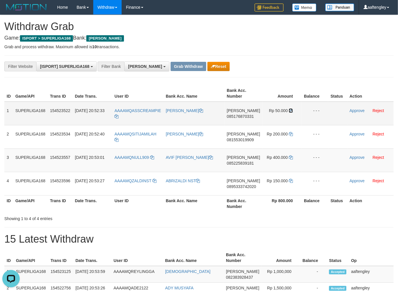
click at [289, 109] on icon at bounding box center [290, 111] width 4 height 4
drag, startPoint x: 289, startPoint y: 109, endPoint x: 401, endPoint y: 93, distance: 112.8
click at [296, 104] on td "Rp 50.000" at bounding box center [281, 114] width 39 height 24
click at [352, 111] on link "Approve" at bounding box center [356, 110] width 15 height 5
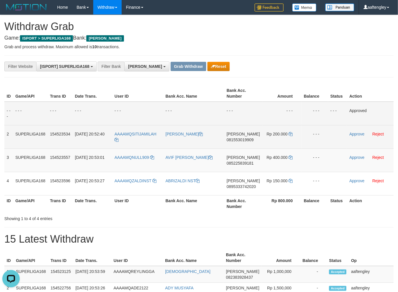
click at [236, 147] on td "DANA 081553019909" at bounding box center [243, 136] width 38 height 23
click at [236, 146] on td "DANA 081553019909" at bounding box center [243, 136] width 38 height 23
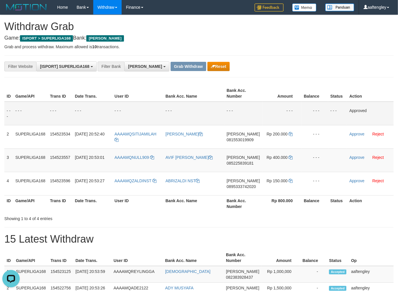
click at [337, 77] on hr at bounding box center [198, 77] width 389 height 0
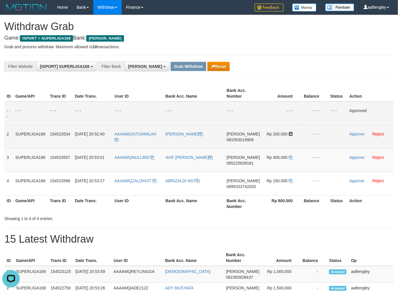
click at [288, 134] on icon at bounding box center [290, 134] width 4 height 4
click at [288, 133] on icon at bounding box center [290, 134] width 4 height 4
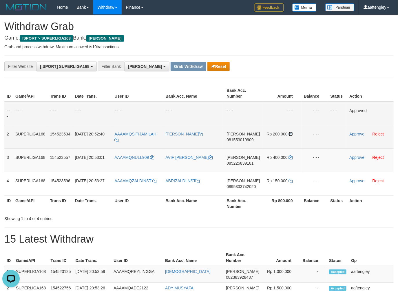
drag, startPoint x: 288, startPoint y: 133, endPoint x: 400, endPoint y: 123, distance: 113.0
click at [288, 133] on icon at bounding box center [290, 134] width 4 height 4
click at [349, 133] on link "Approve" at bounding box center [356, 134] width 15 height 5
click at [243, 171] on td "DANA 085225839181" at bounding box center [243, 160] width 38 height 23
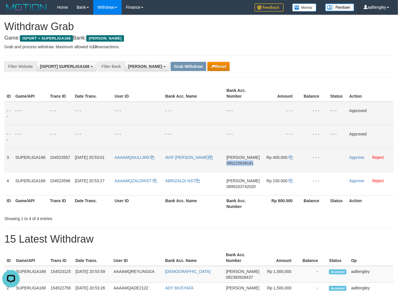
click at [243, 170] on td "DANA 085225839181" at bounding box center [243, 160] width 38 height 23
drag, startPoint x: 290, startPoint y: 88, endPoint x: 287, endPoint y: 132, distance: 44.4
click at [289, 88] on th "Amount" at bounding box center [281, 93] width 39 height 16
click at [288, 156] on icon at bounding box center [290, 158] width 4 height 4
click at [353, 157] on link "Approve" at bounding box center [356, 157] width 15 height 5
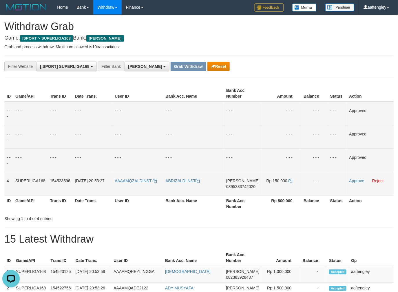
click at [239, 190] on td "DANA 0895333742020" at bounding box center [243, 183] width 38 height 23
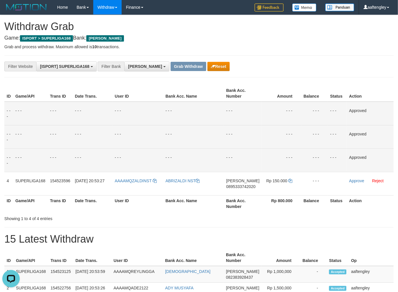
click at [300, 134] on tr "- - - - - - - - - - - - - - - - - - - - - - - - - - - - - - Approved" at bounding box center [198, 136] width 389 height 23
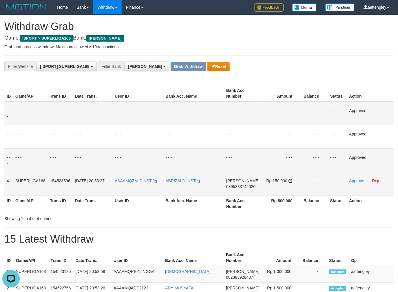
click at [290, 181] on icon at bounding box center [290, 181] width 4 height 4
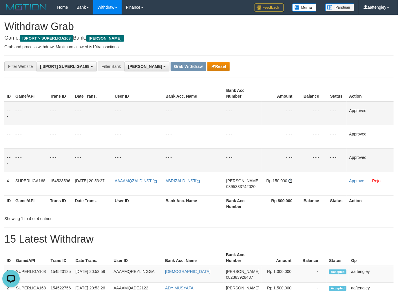
drag, startPoint x: 290, startPoint y: 181, endPoint x: 330, endPoint y: 111, distance: 79.7
click at [290, 178] on td "Rp 150.000" at bounding box center [281, 183] width 39 height 23
drag, startPoint x: 341, startPoint y: 26, endPoint x: 378, endPoint y: 6, distance: 42.6
click at [260, 171] on td "- - -" at bounding box center [243, 160] width 38 height 23
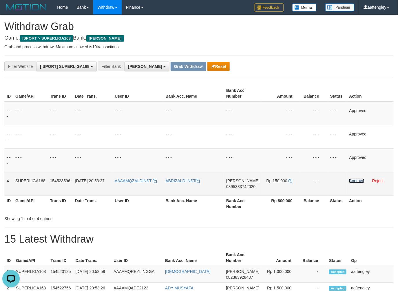
click at [353, 181] on link "Approve" at bounding box center [356, 181] width 15 height 5
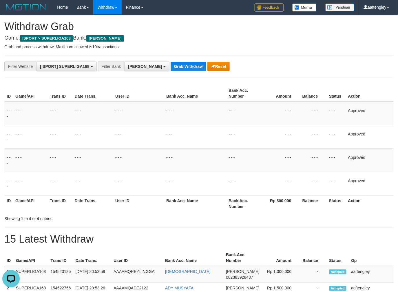
drag, startPoint x: 252, startPoint y: 51, endPoint x: 247, endPoint y: 48, distance: 5.7
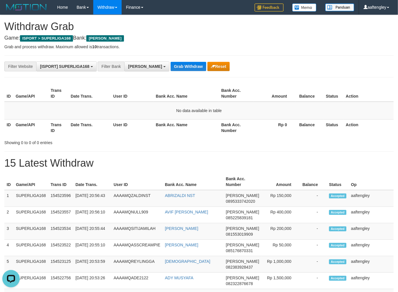
drag, startPoint x: 177, startPoint y: 57, endPoint x: 171, endPoint y: 71, distance: 15.7
click at [172, 69] on div "**********" at bounding box center [198, 67] width 389 height 22
click at [170, 66] on button "Grab Withdraw" at bounding box center [188, 66] width 36 height 9
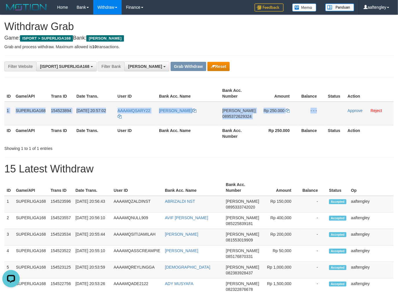
copy tr "1 SUPERLIGA168 154523894 [DATE] 20:57:02 AAAAMQSARY22 [PERSON_NAME] [PERSON_NAM…"
drag, startPoint x: 6, startPoint y: 104, endPoint x: 326, endPoint y: 119, distance: 320.9
click at [326, 119] on tr "1 SUPERLIGA168 154523894 [DATE] 20:57:02 AAAAMQSARY22 [PERSON_NAME] [PERSON_NAM…" at bounding box center [198, 114] width 389 height 24
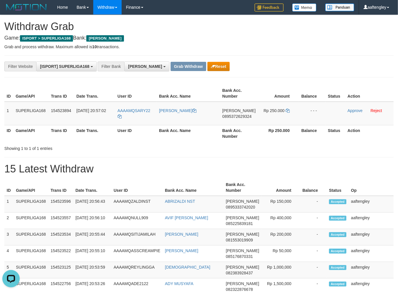
click at [115, 167] on h1 "15 Latest Withdraw" at bounding box center [198, 169] width 389 height 12
copy tr "ARY22"
copy tr "SARY22"
drag, startPoint x: 154, startPoint y: 106, endPoint x: 136, endPoint y: 111, distance: 18.2
click at [136, 111] on tr "1 SUPERLIGA168 154523894 [DATE] 20:57:02 AAAAMQSARY22 [PERSON_NAME] [PERSON_NAM…" at bounding box center [198, 114] width 389 height 24
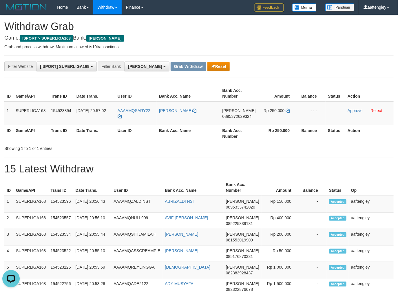
click at [275, 93] on th "Amount" at bounding box center [278, 93] width 41 height 16
click at [233, 122] on td "[PERSON_NAME] 0895372629324" at bounding box center [239, 114] width 38 height 24
copy span "0895372629324"
click at [233, 122] on td "[PERSON_NAME] 0895372629324" at bounding box center [239, 114] width 38 height 24
drag, startPoint x: 286, startPoint y: 163, endPoint x: 304, endPoint y: 139, distance: 30.1
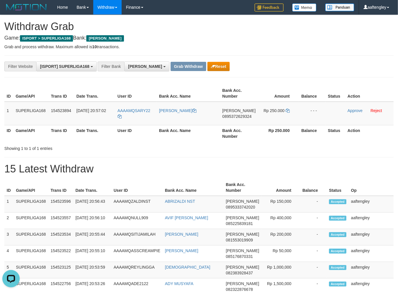
click at [286, 163] on h1 "15 Latest Withdraw" at bounding box center [198, 169] width 389 height 12
click at [286, 109] on icon at bounding box center [287, 111] width 4 height 4
drag, startPoint x: 286, startPoint y: 109, endPoint x: 400, endPoint y: 95, distance: 114.3
click at [298, 103] on tr "1 SUPERLIGA168 154523894 [DATE] 20:57:02 AAAAMQSARY22 [PERSON_NAME] [PERSON_NAM…" at bounding box center [198, 114] width 389 height 24
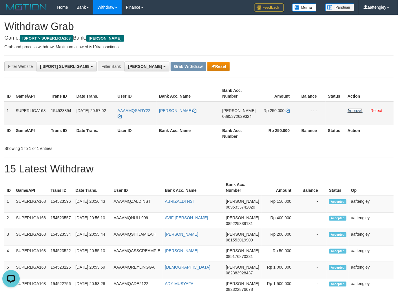
click at [352, 109] on link "Approve" at bounding box center [354, 110] width 15 height 5
